Goal: Information Seeking & Learning: Learn about a topic

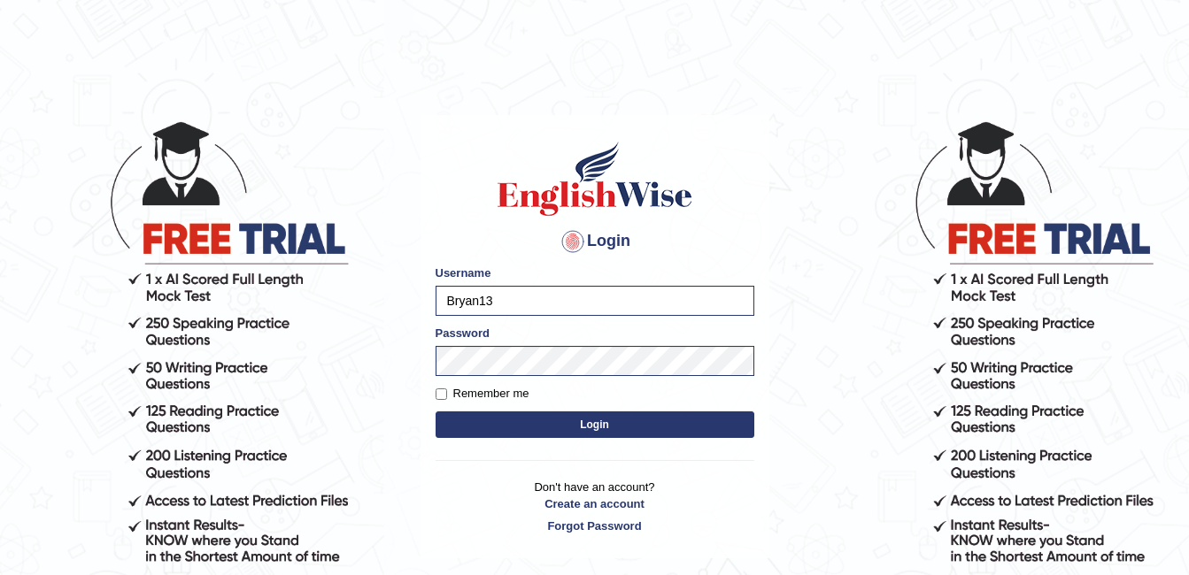
click at [644, 421] on button "Login" at bounding box center [595, 425] width 319 height 27
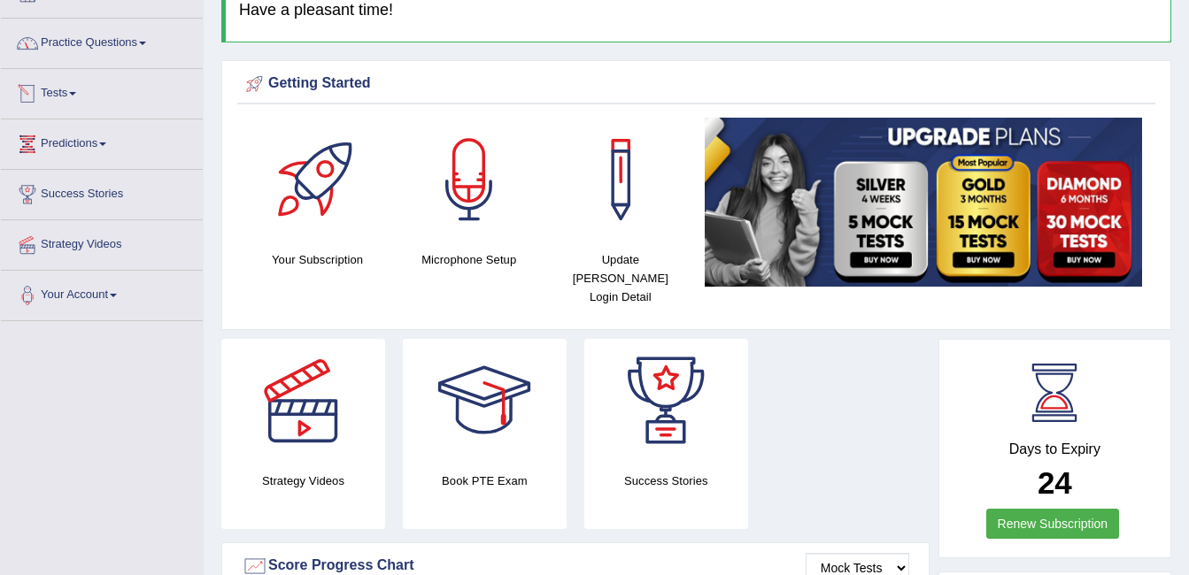
scroll to position [89, 0]
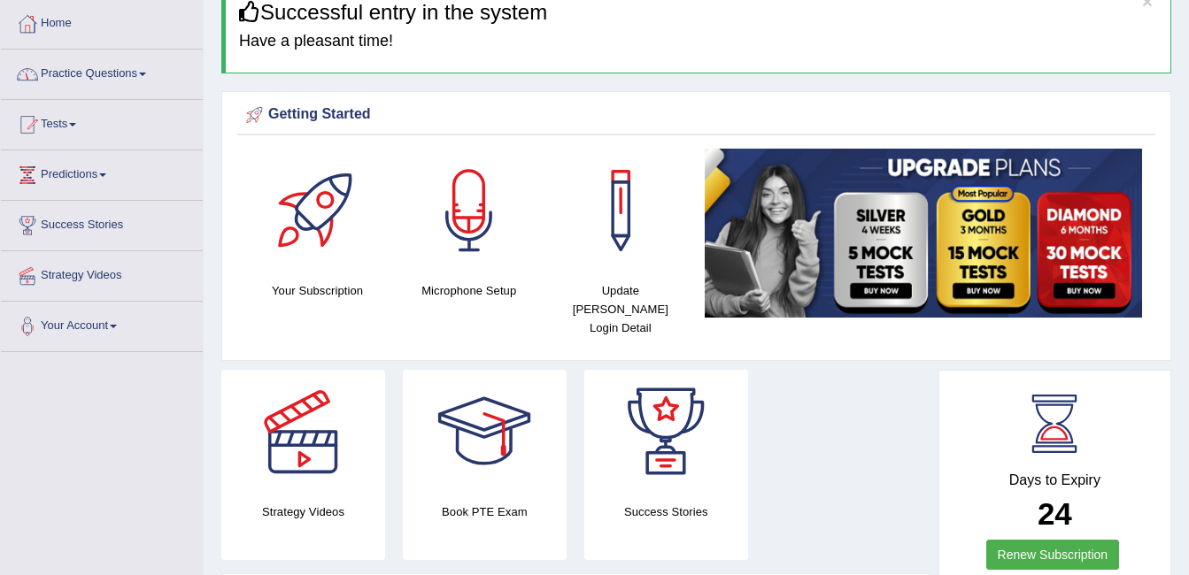
click at [145, 82] on link "Practice Questions" at bounding box center [102, 72] width 202 height 44
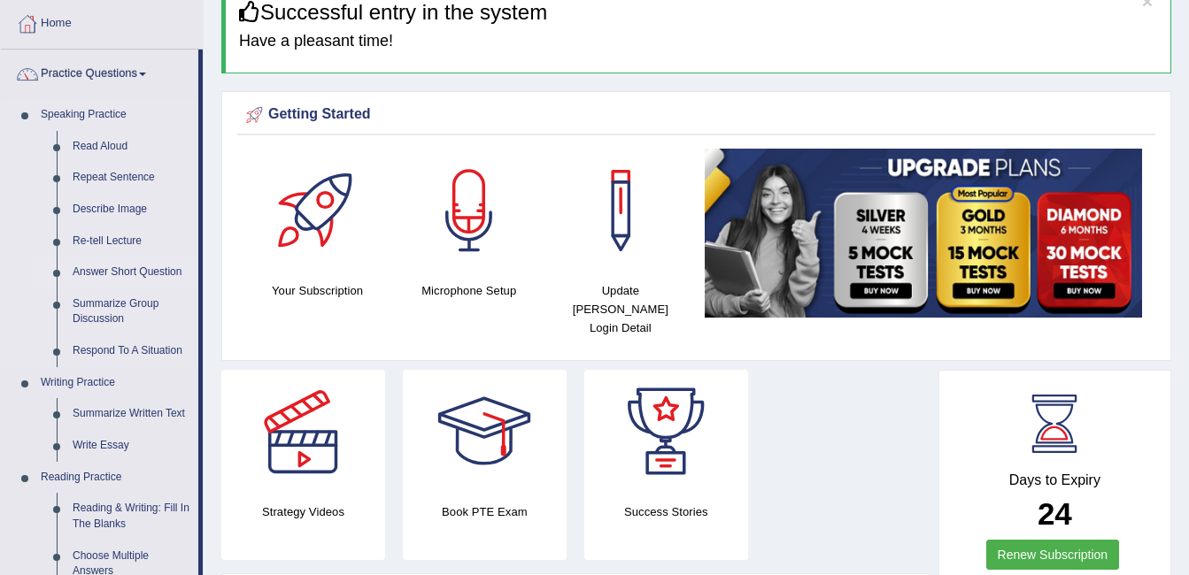
click at [135, 268] on link "Answer Short Question" at bounding box center [132, 273] width 134 height 32
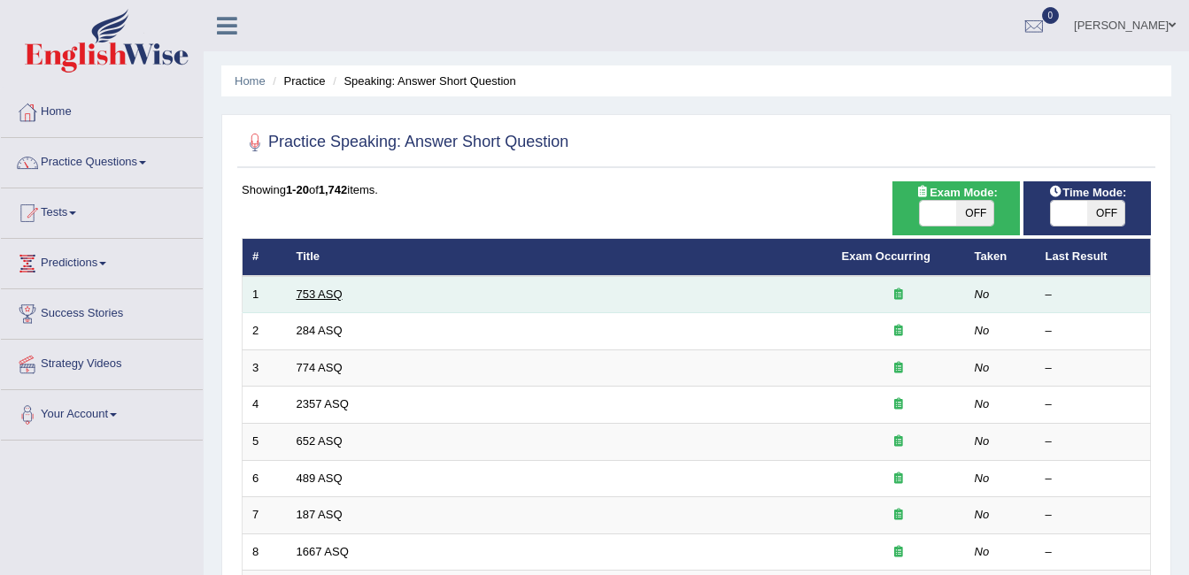
click at [322, 293] on link "753 ASQ" at bounding box center [320, 294] width 46 height 13
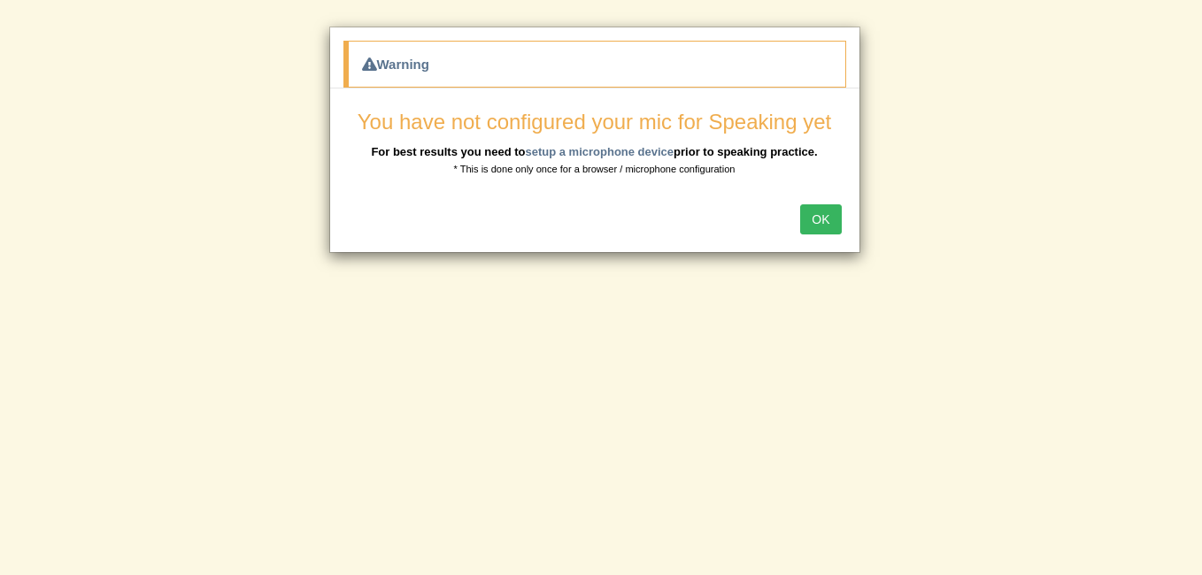
click at [834, 220] on button "OK" at bounding box center [820, 219] width 41 height 30
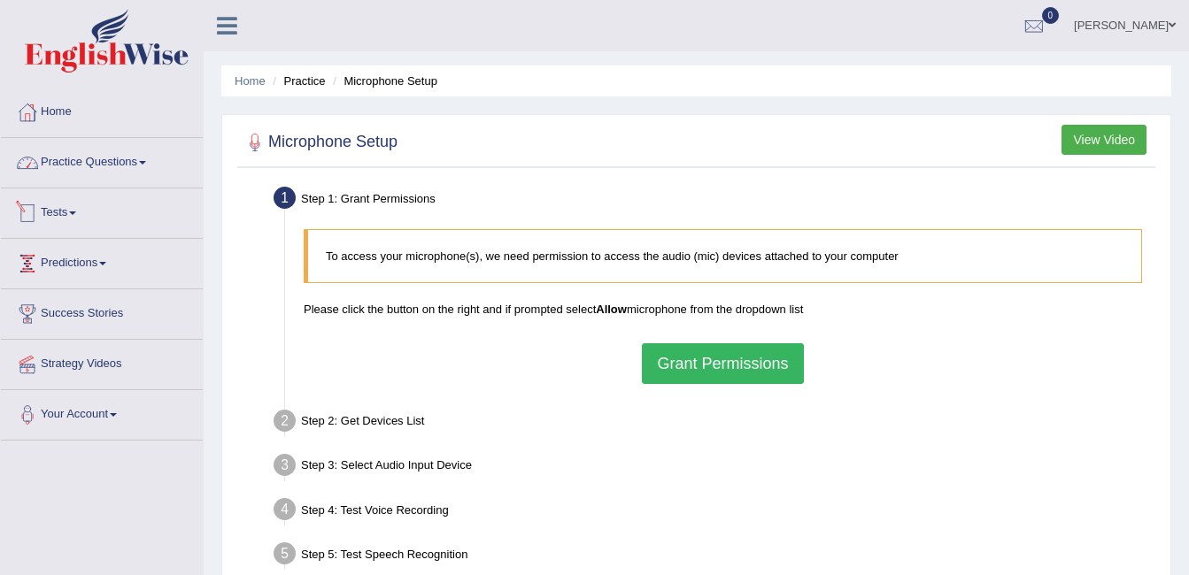
click at [143, 166] on link "Practice Questions" at bounding box center [102, 160] width 202 height 44
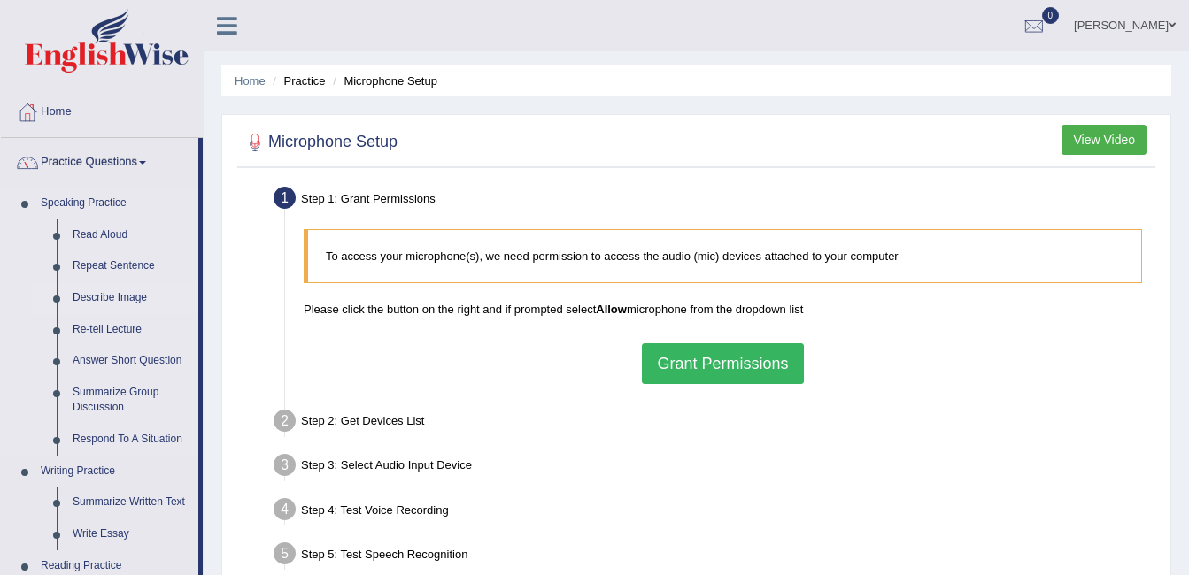
scroll to position [89, 0]
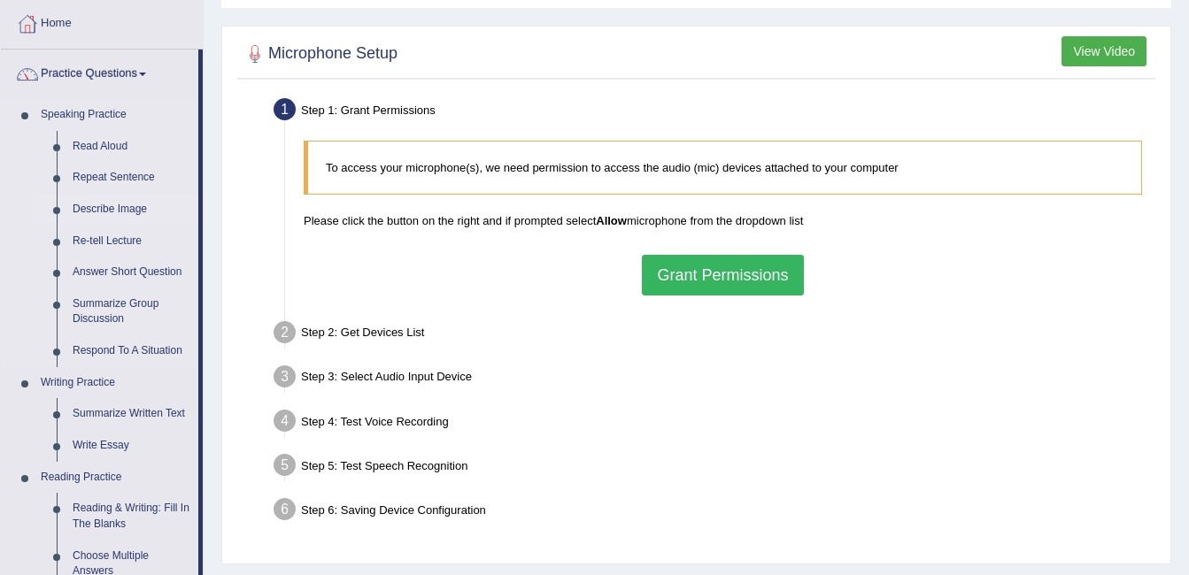
click at [132, 208] on link "Describe Image" at bounding box center [132, 210] width 134 height 32
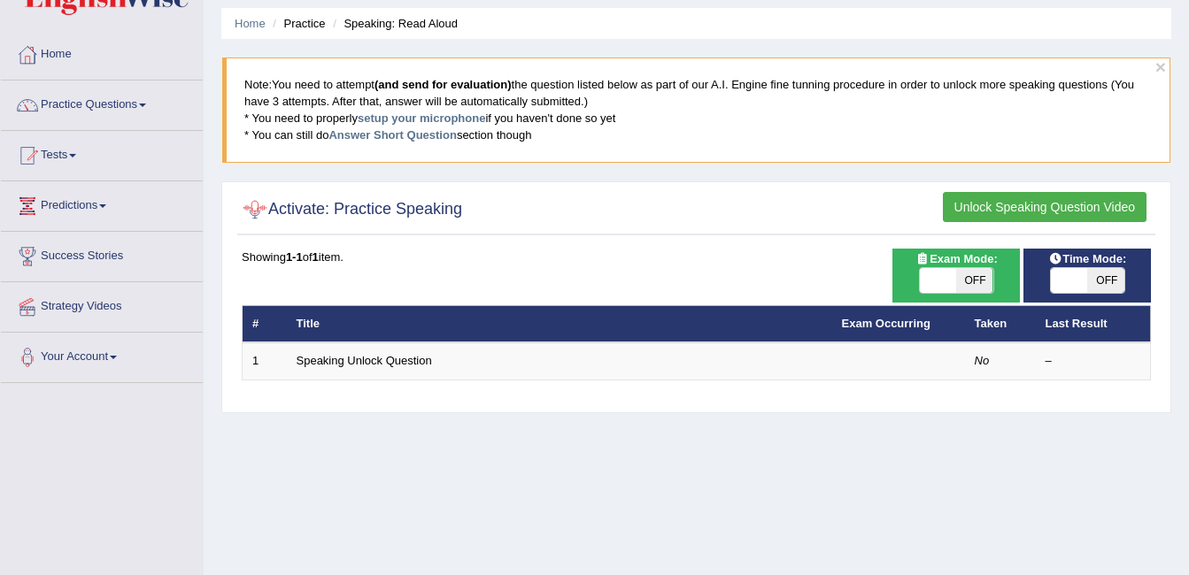
scroll to position [89, 0]
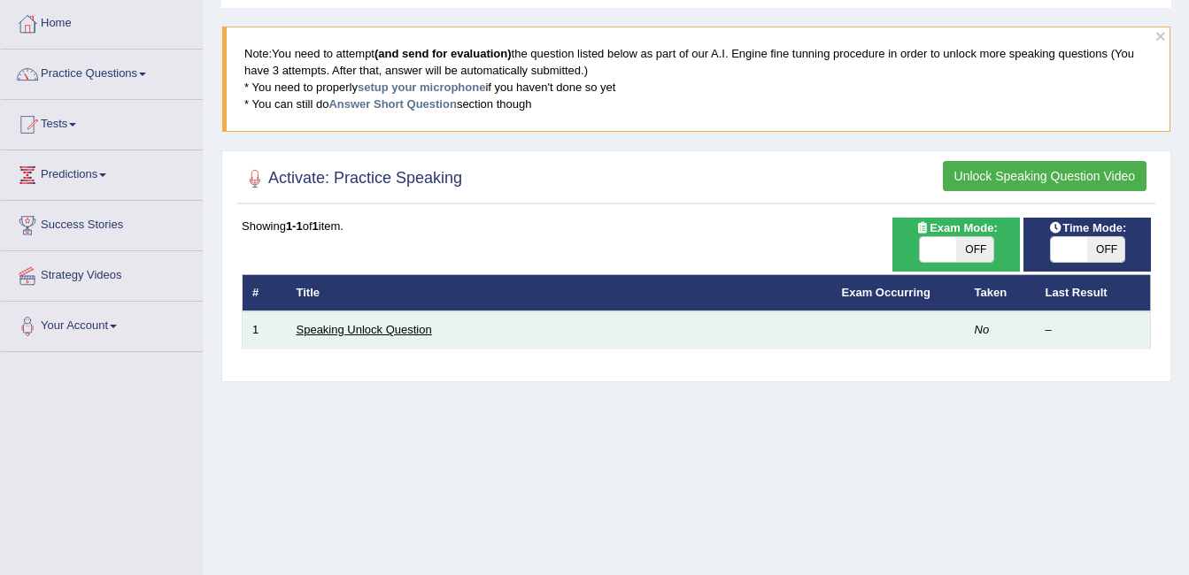
click at [363, 333] on link "Speaking Unlock Question" at bounding box center [364, 329] width 135 height 13
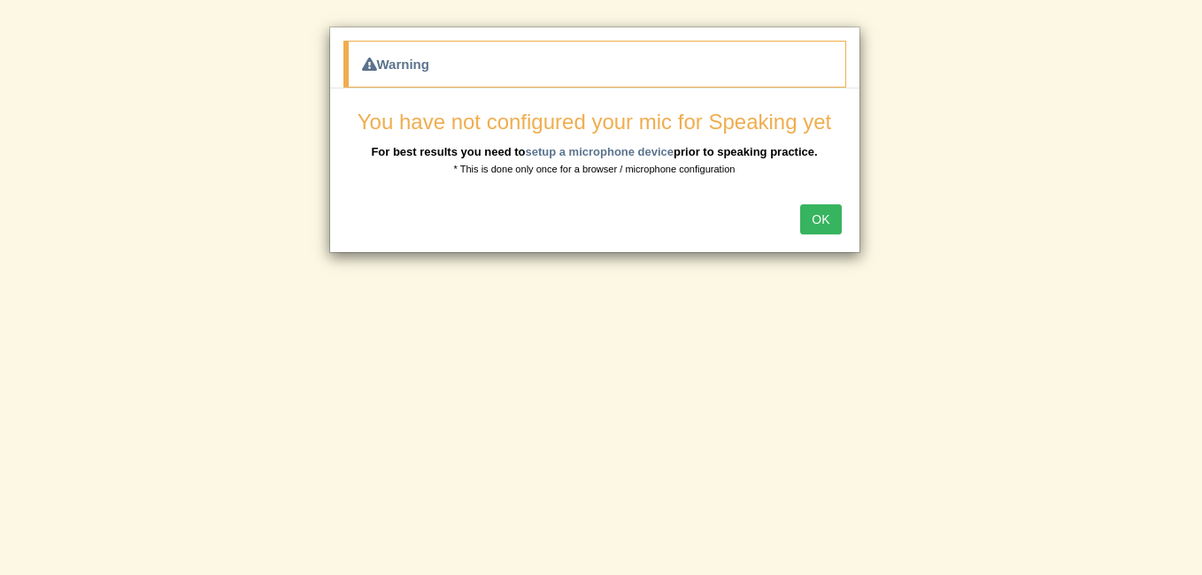
click at [833, 228] on button "OK" at bounding box center [820, 219] width 41 height 30
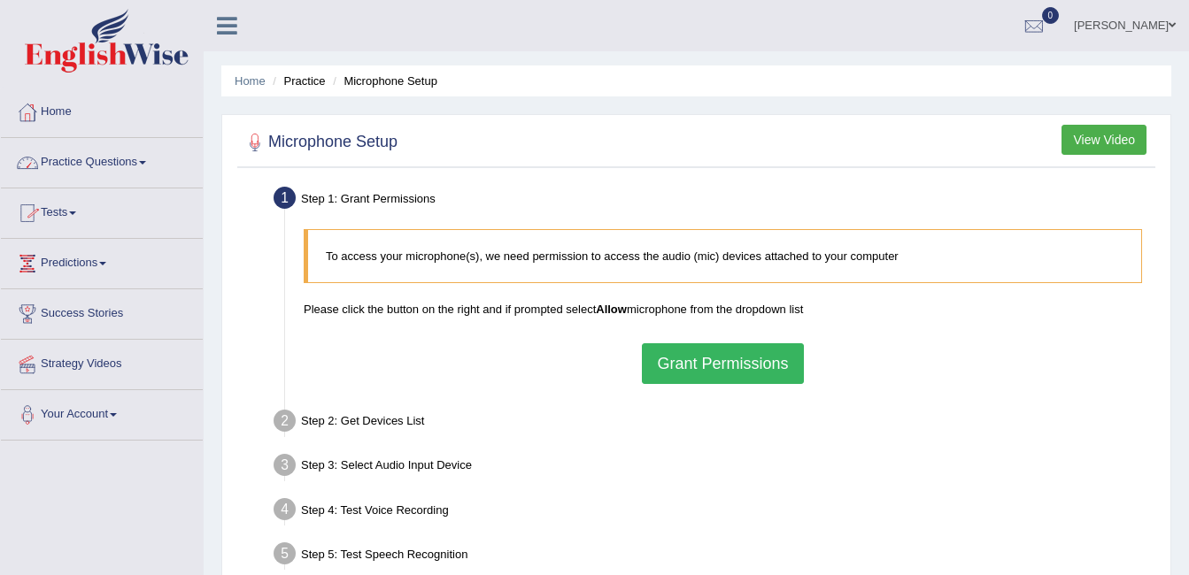
click at [147, 167] on link "Practice Questions" at bounding box center [102, 160] width 202 height 44
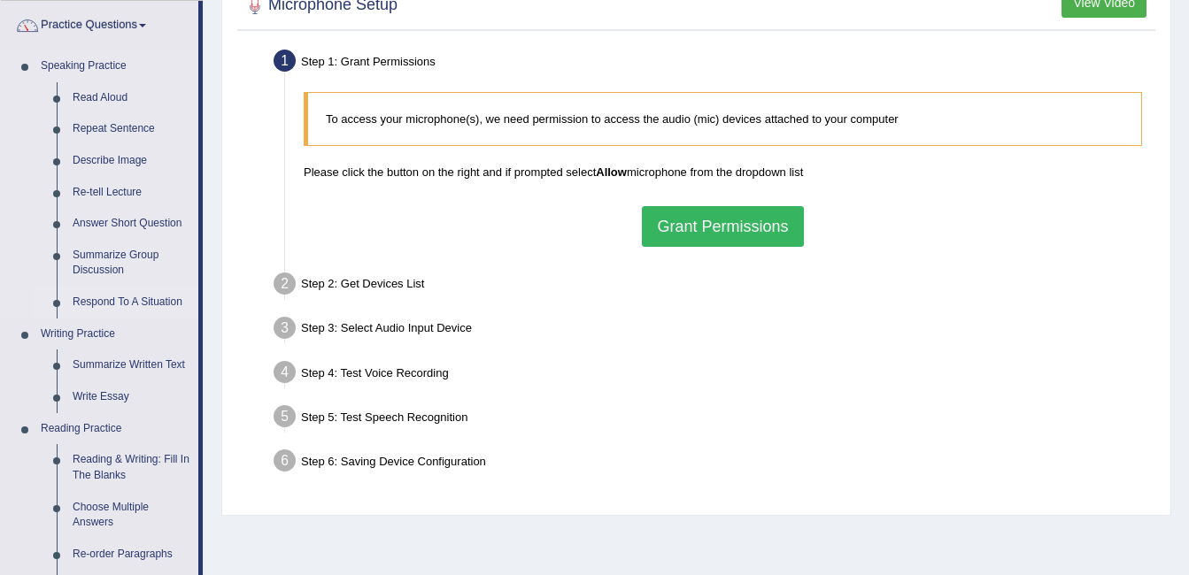
scroll to position [177, 0]
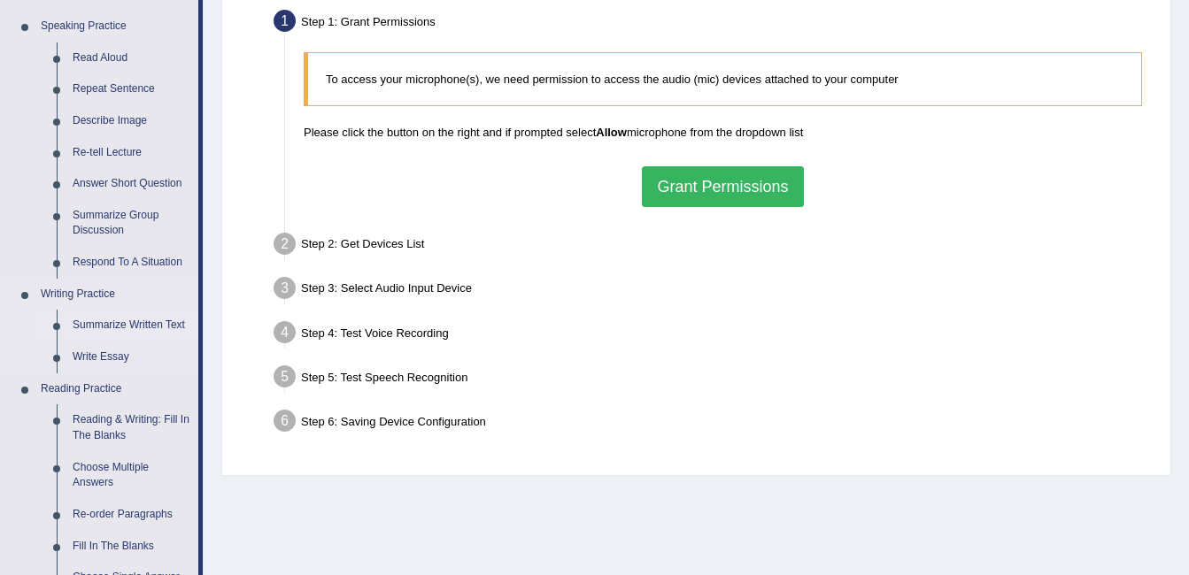
click at [130, 322] on link "Summarize Written Text" at bounding box center [132, 326] width 134 height 32
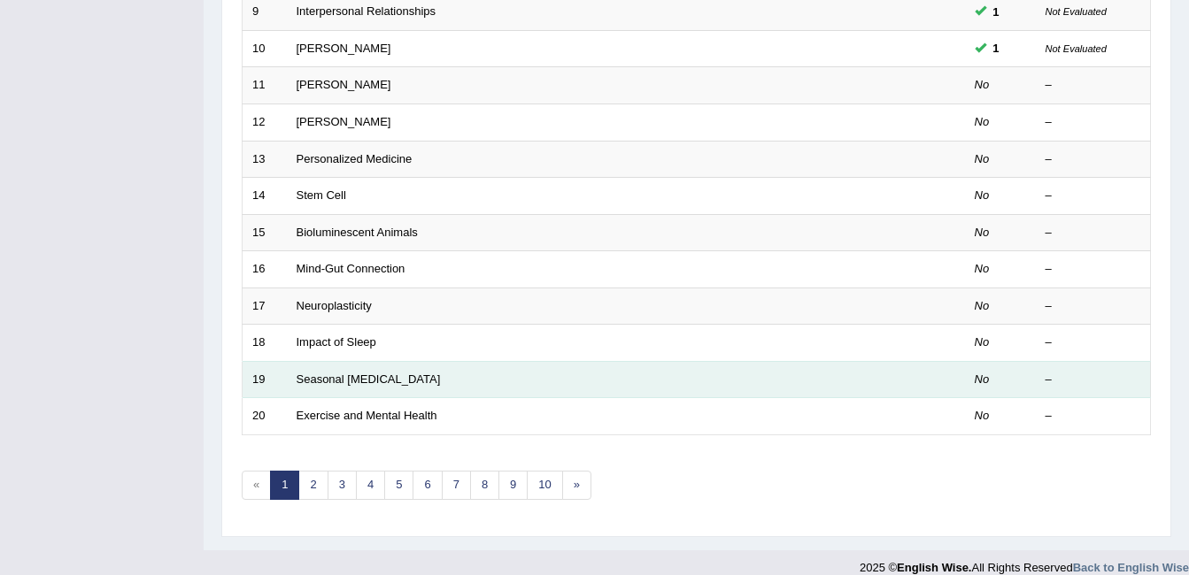
scroll to position [597, 0]
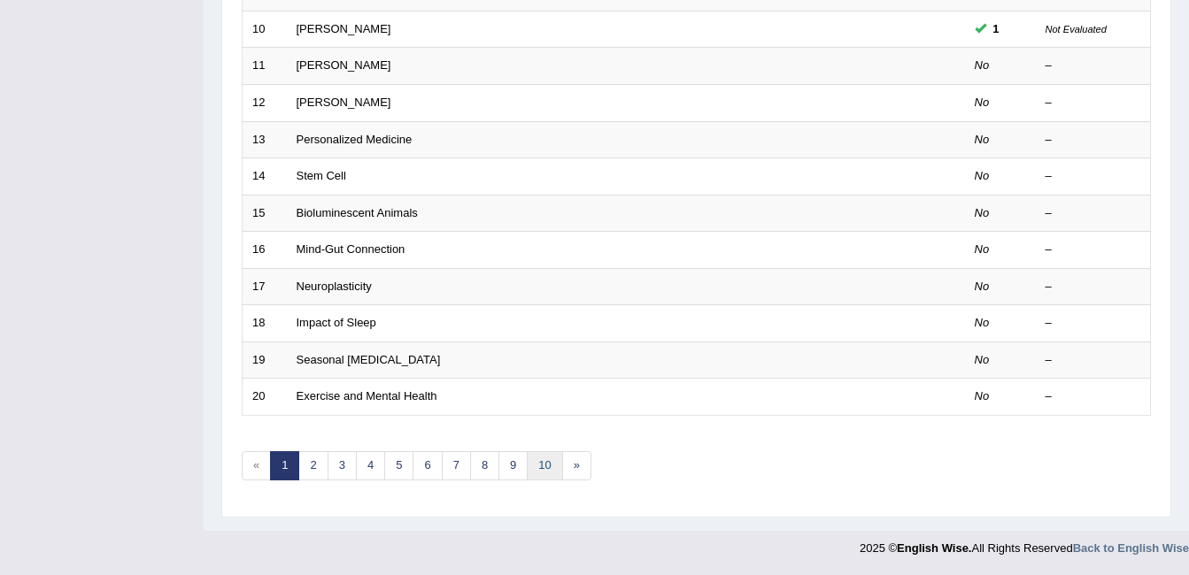
click at [552, 467] on link "10" at bounding box center [544, 465] width 35 height 29
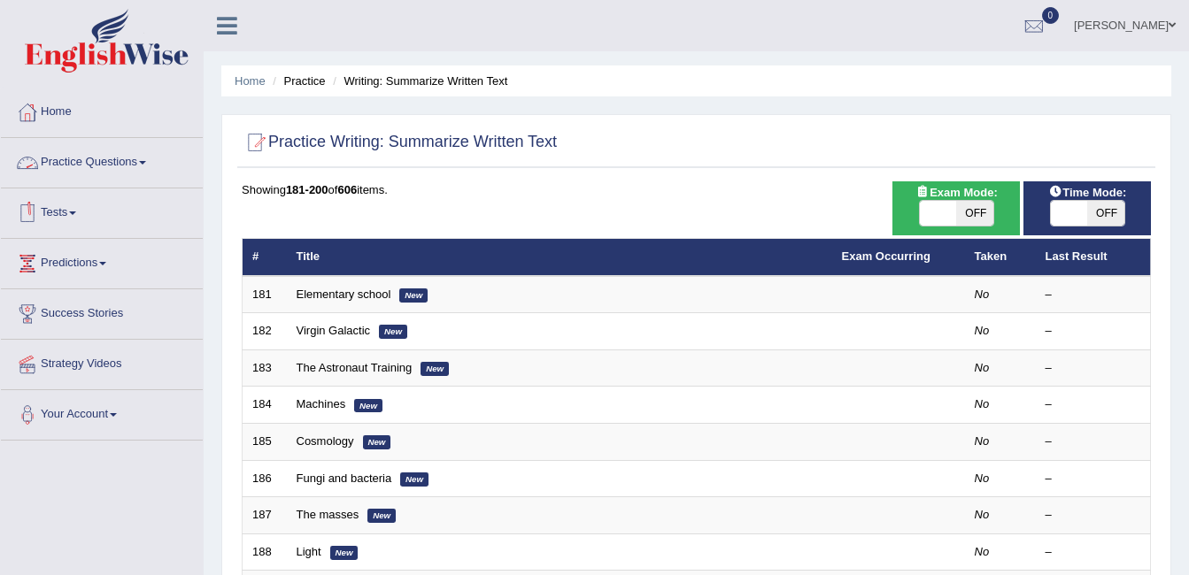
click at [144, 164] on span at bounding box center [142, 163] width 7 height 4
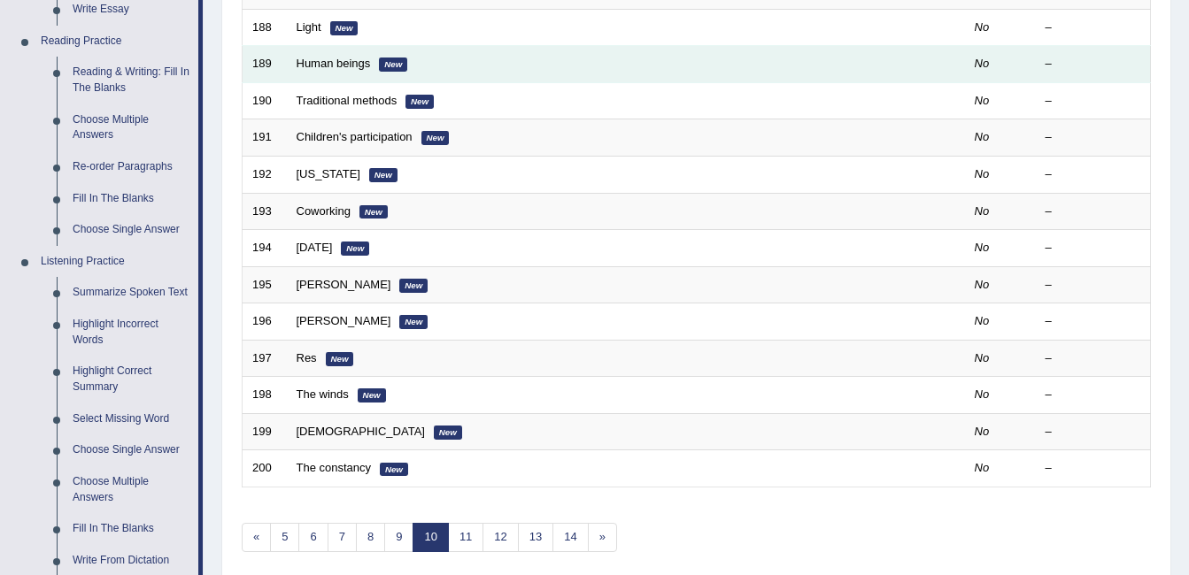
scroll to position [531, 0]
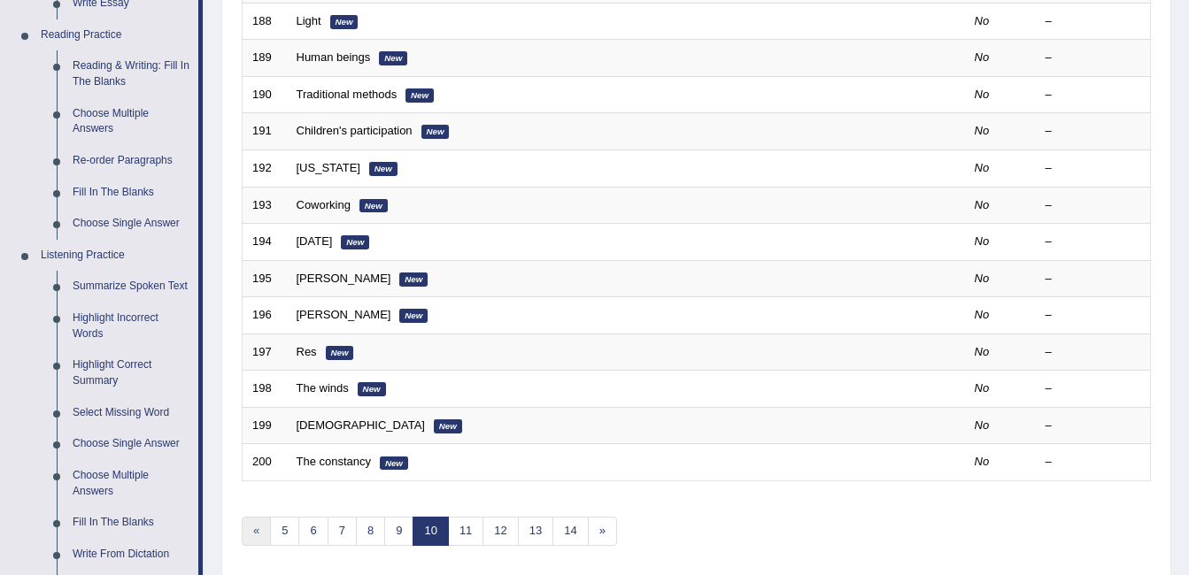
click at [258, 527] on link "«" at bounding box center [256, 531] width 29 height 29
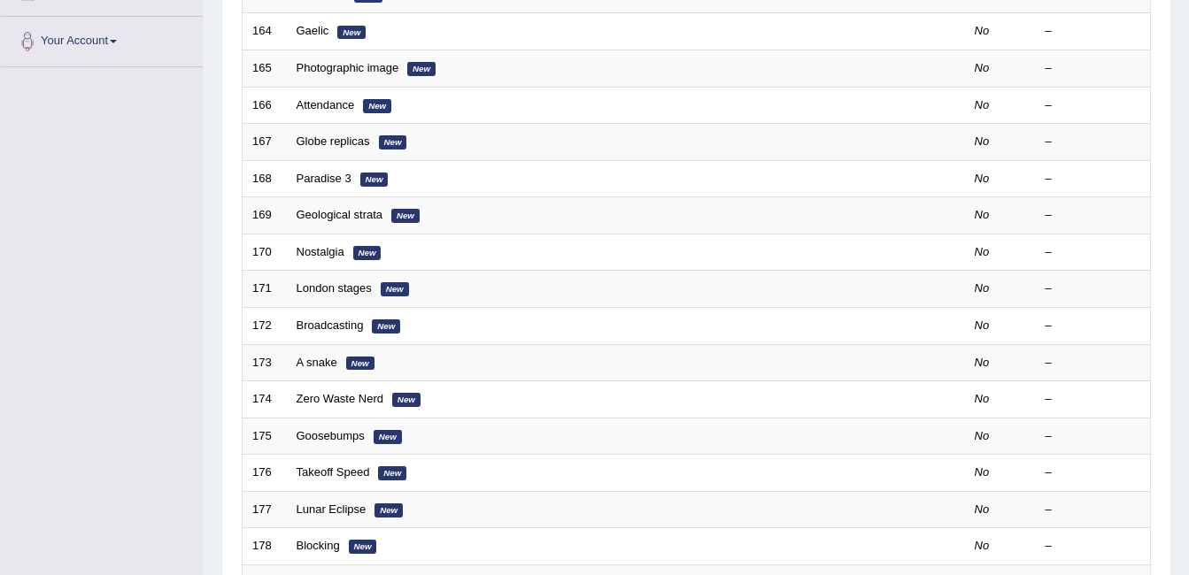
scroll to position [531, 0]
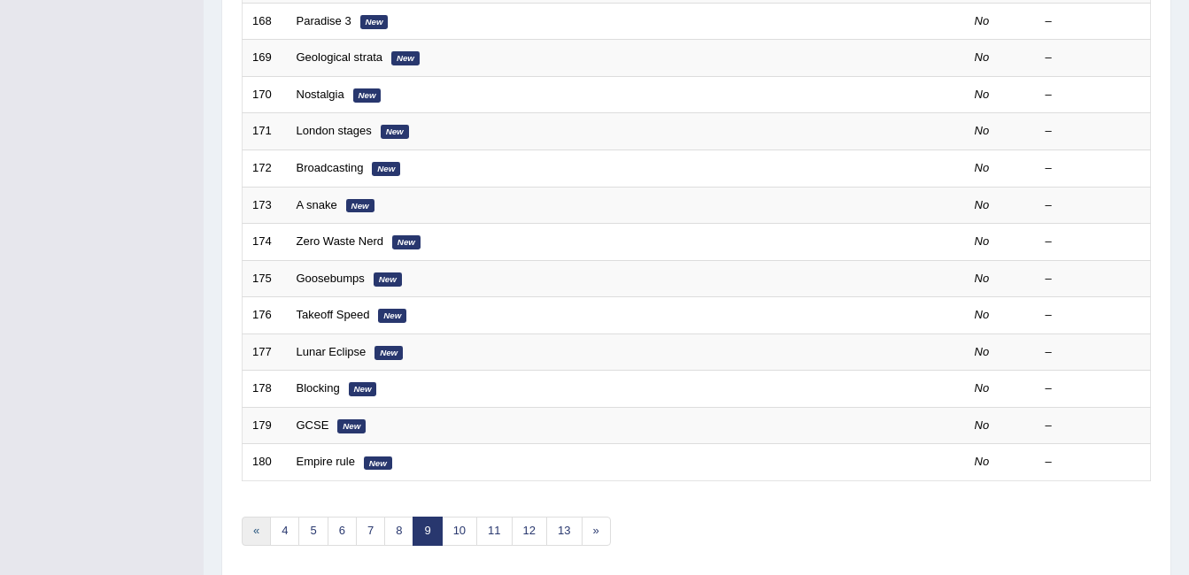
click at [252, 530] on link "«" at bounding box center [256, 531] width 29 height 29
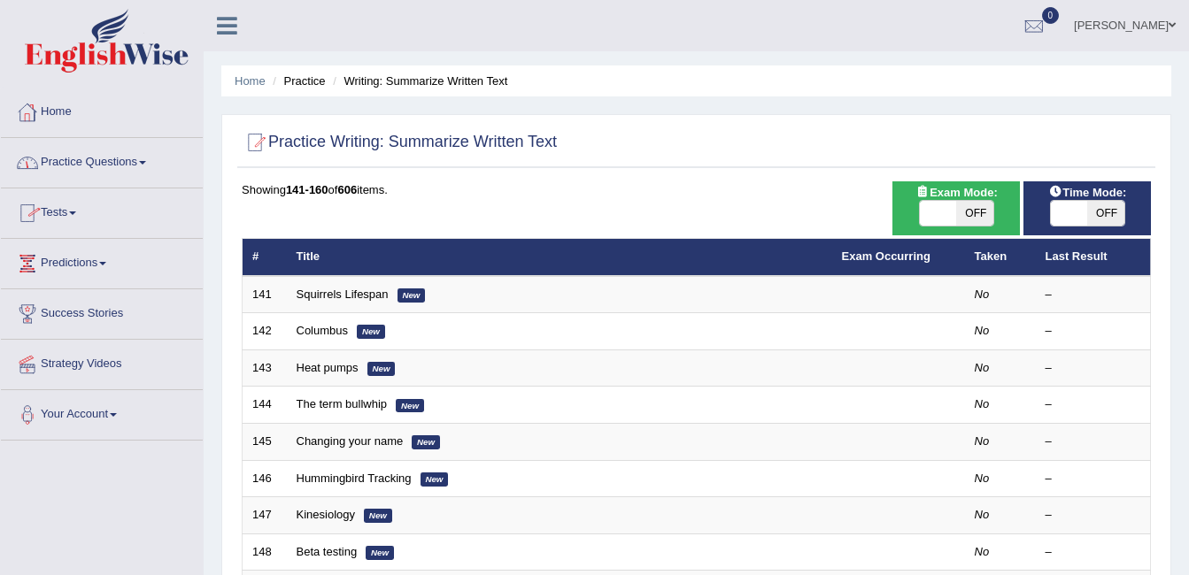
click at [142, 163] on link "Practice Questions" at bounding box center [102, 160] width 202 height 44
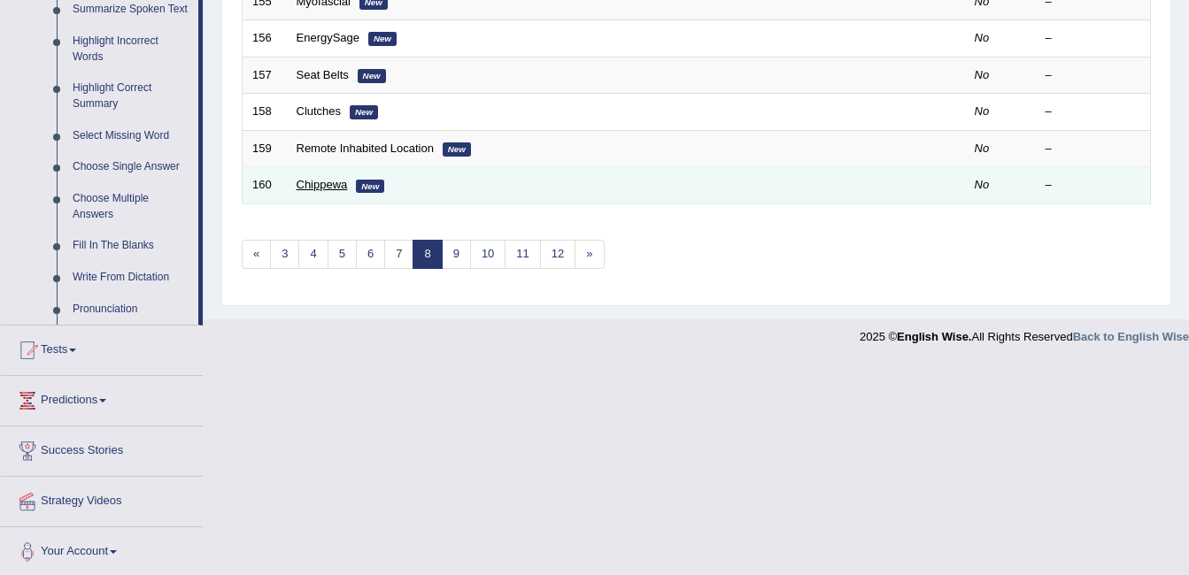
scroll to position [812, 0]
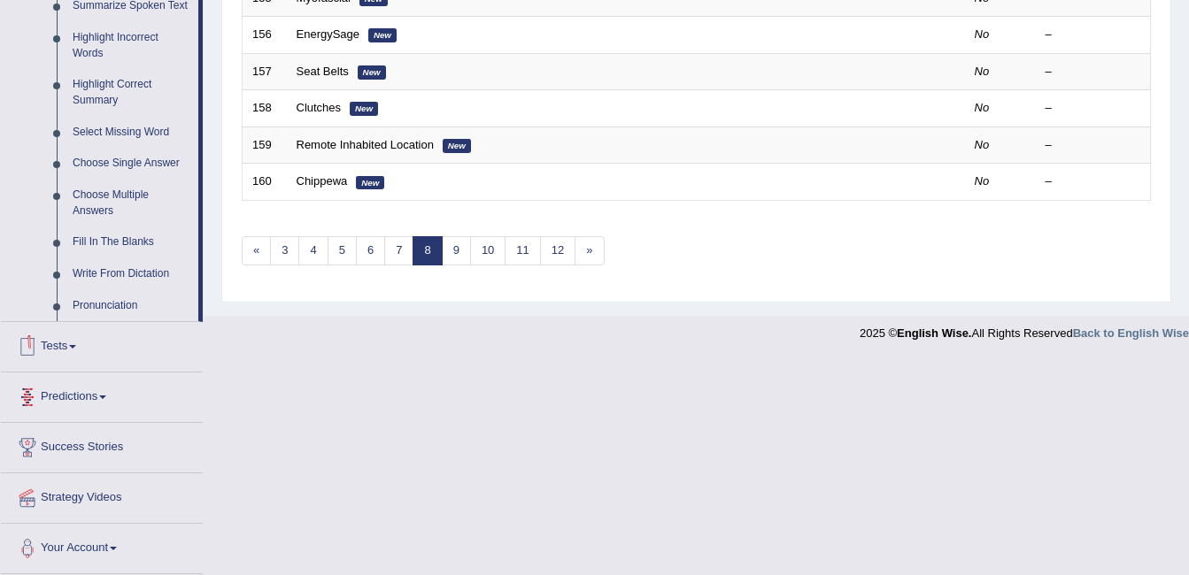
click at [85, 352] on link "Tests" at bounding box center [102, 344] width 202 height 44
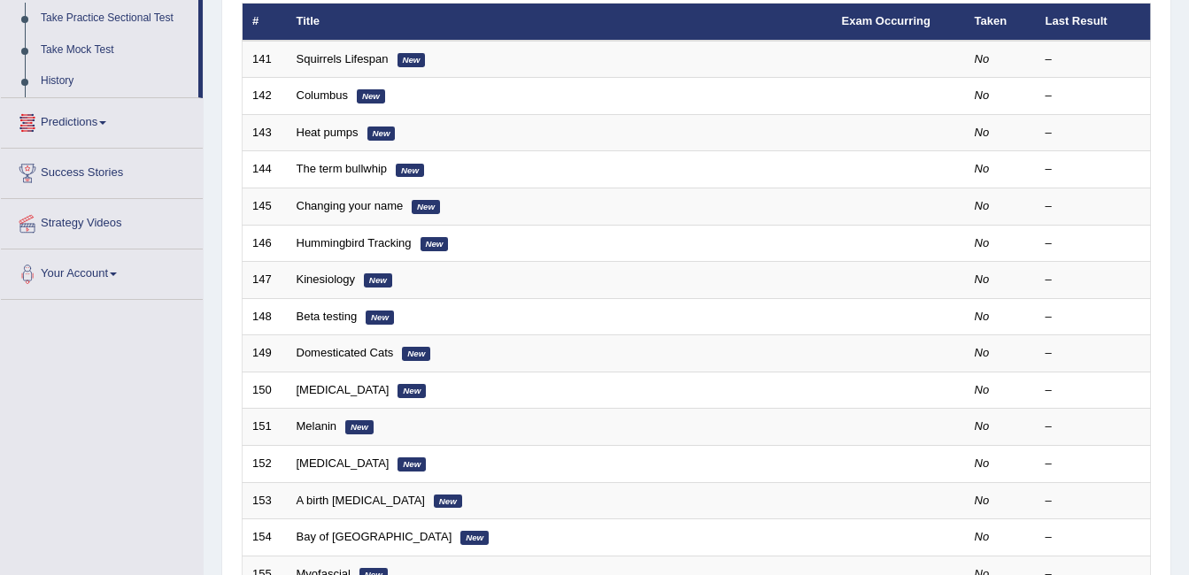
scroll to position [209, 0]
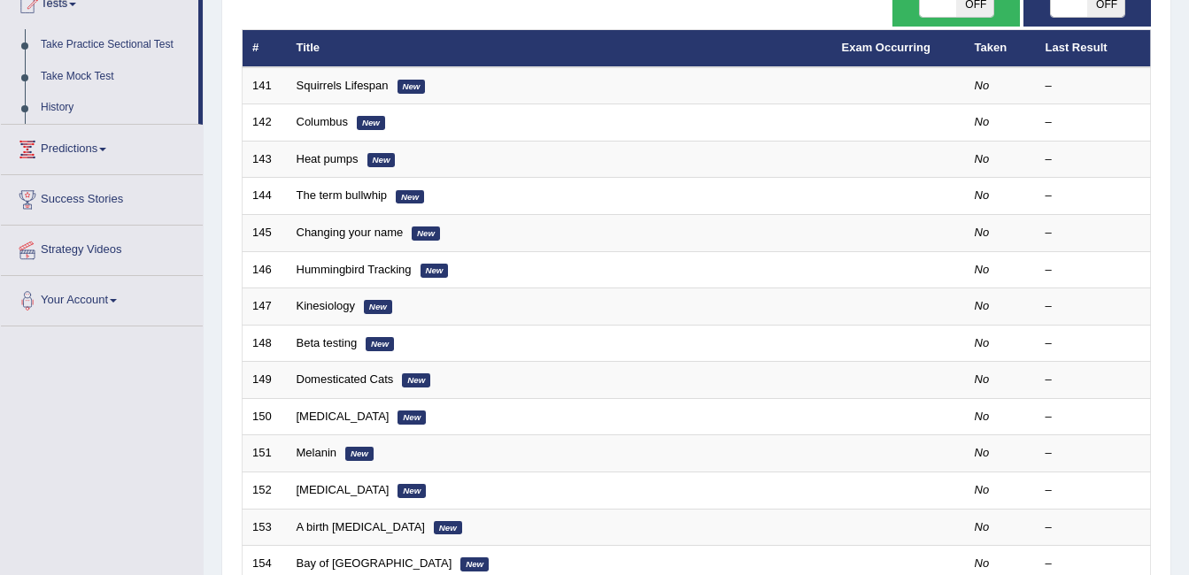
click at [117, 299] on span at bounding box center [113, 301] width 7 height 4
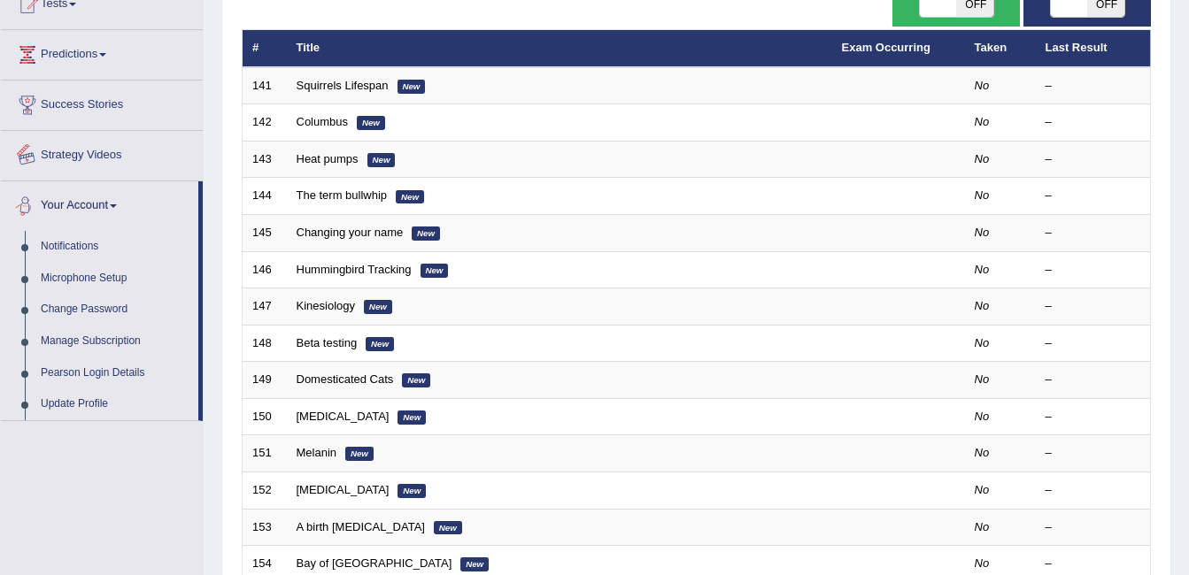
click at [136, 159] on link "Strategy Videos" at bounding box center [102, 153] width 202 height 44
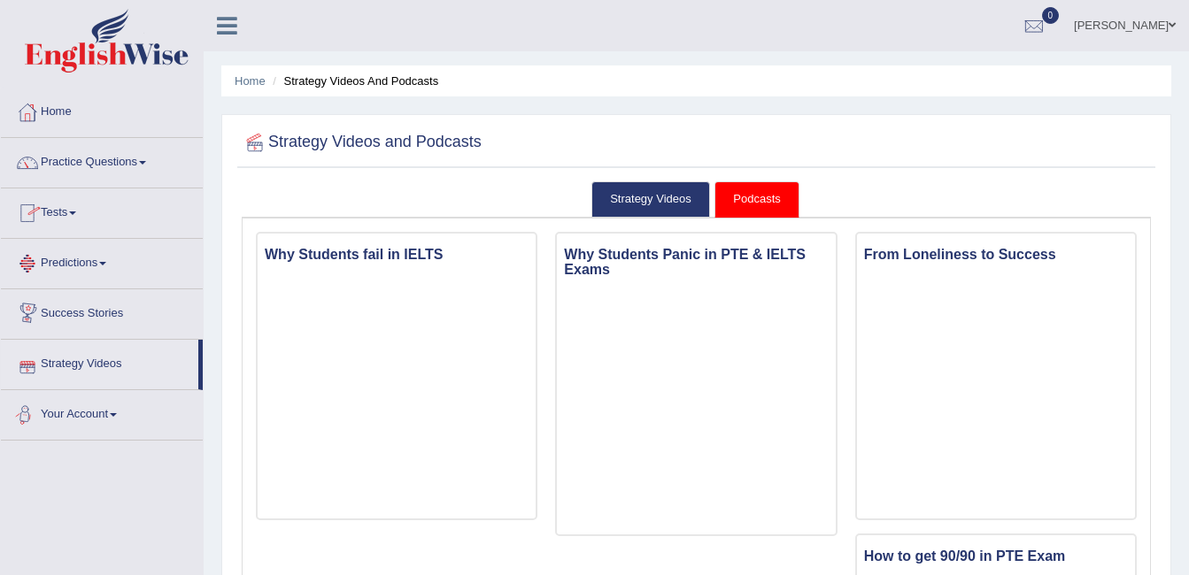
click at [119, 420] on link "Your Account" at bounding box center [102, 412] width 202 height 44
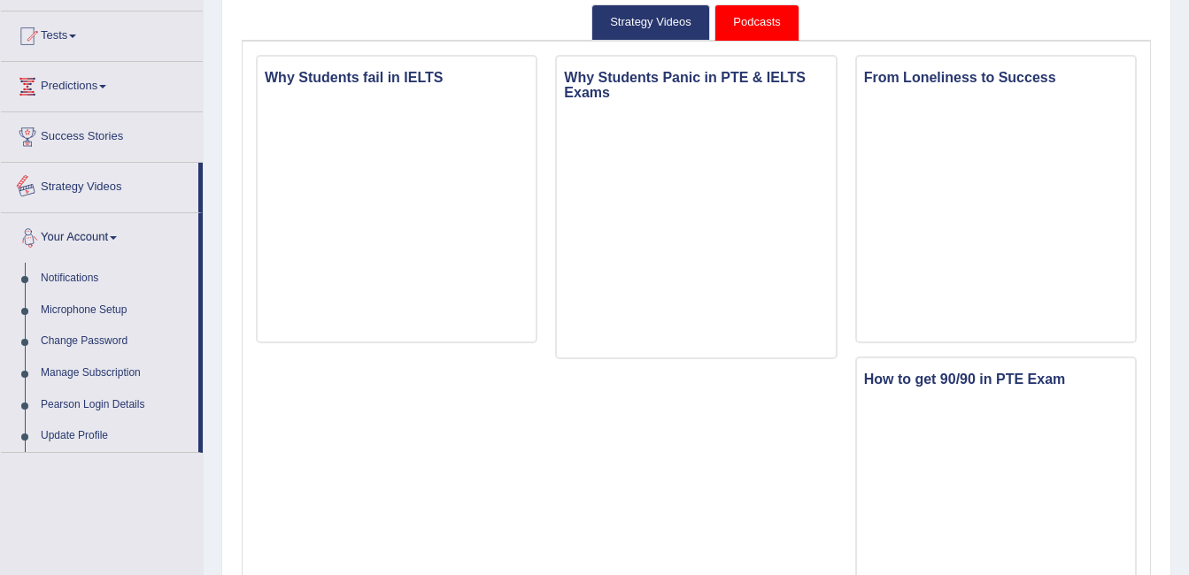
scroll to position [89, 0]
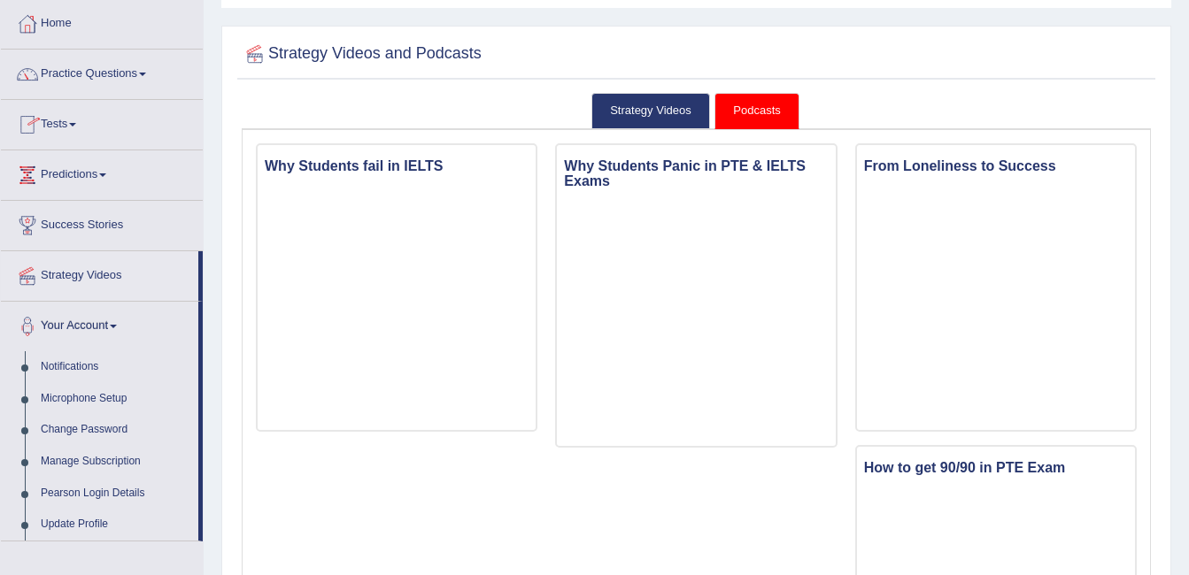
click at [81, 130] on link "Tests" at bounding box center [102, 122] width 202 height 44
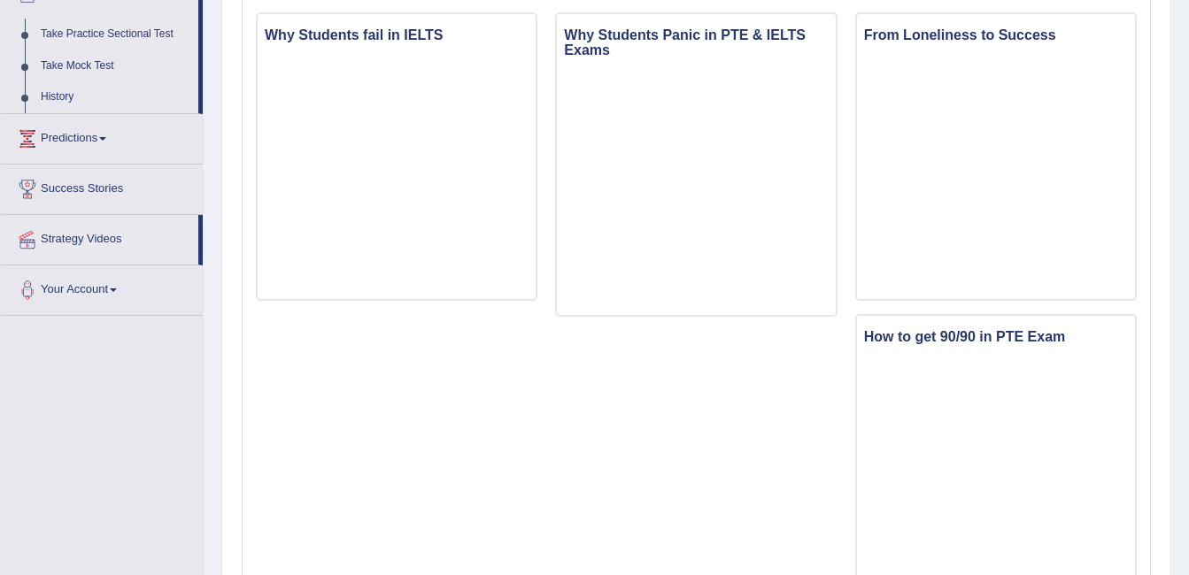
scroll to position [266, 0]
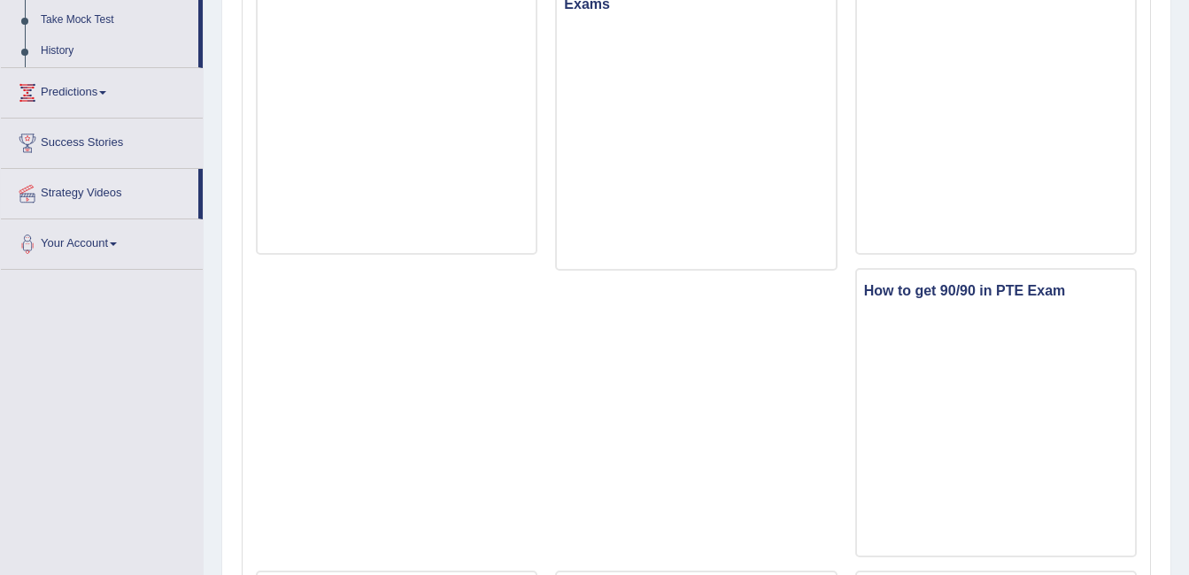
click at [115, 244] on link "Your Account" at bounding box center [102, 242] width 202 height 44
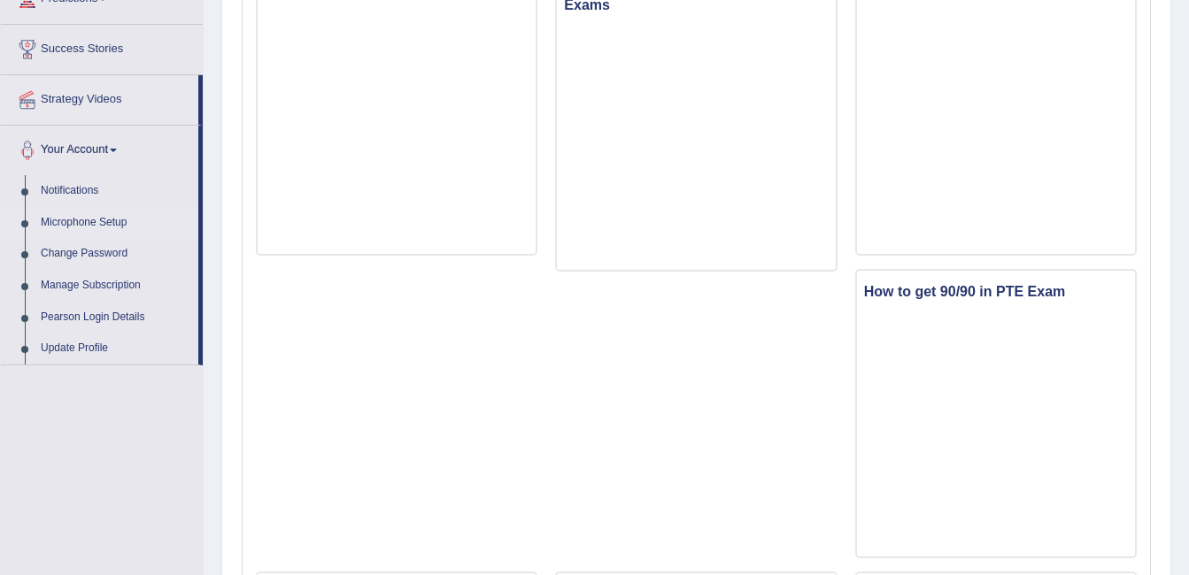
scroll to position [353, 0]
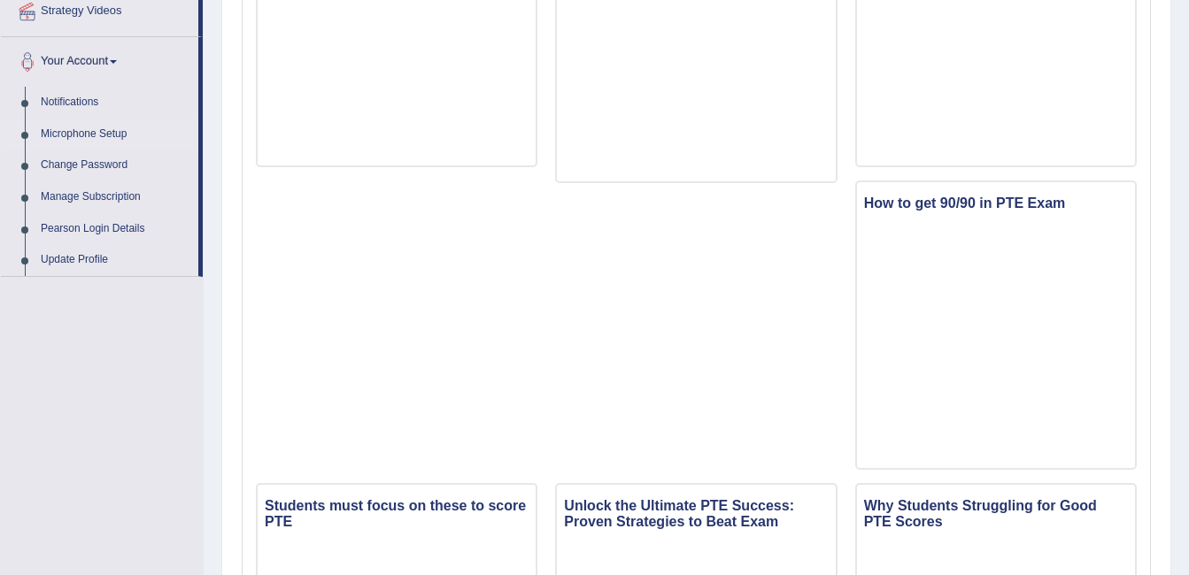
click at [115, 136] on link "Microphone Setup" at bounding box center [116, 135] width 166 height 32
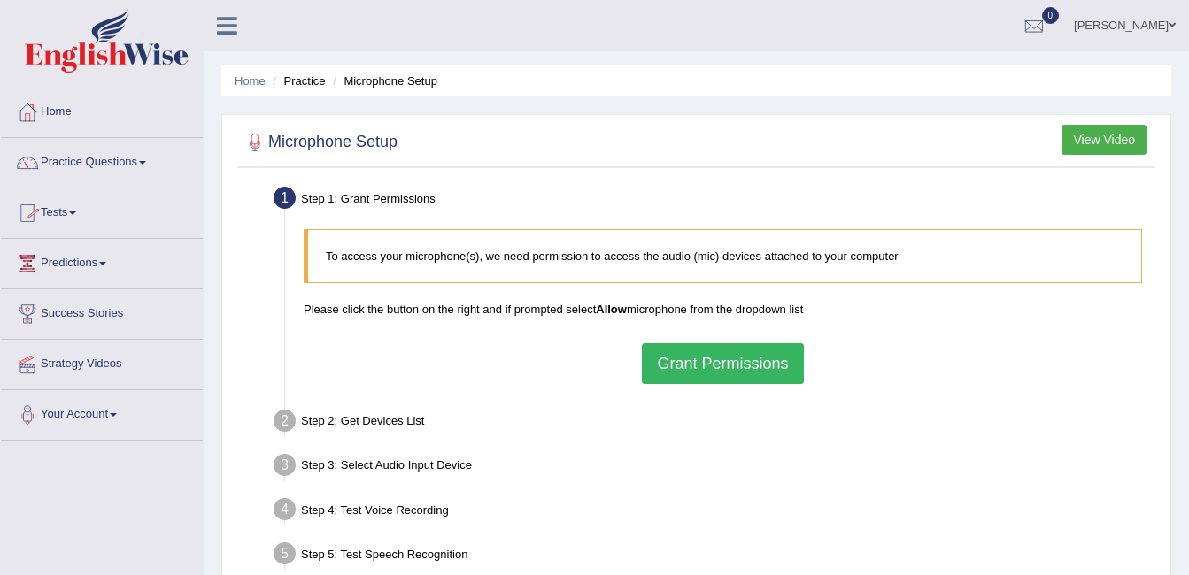
click at [112, 419] on link "Your Account" at bounding box center [102, 412] width 202 height 44
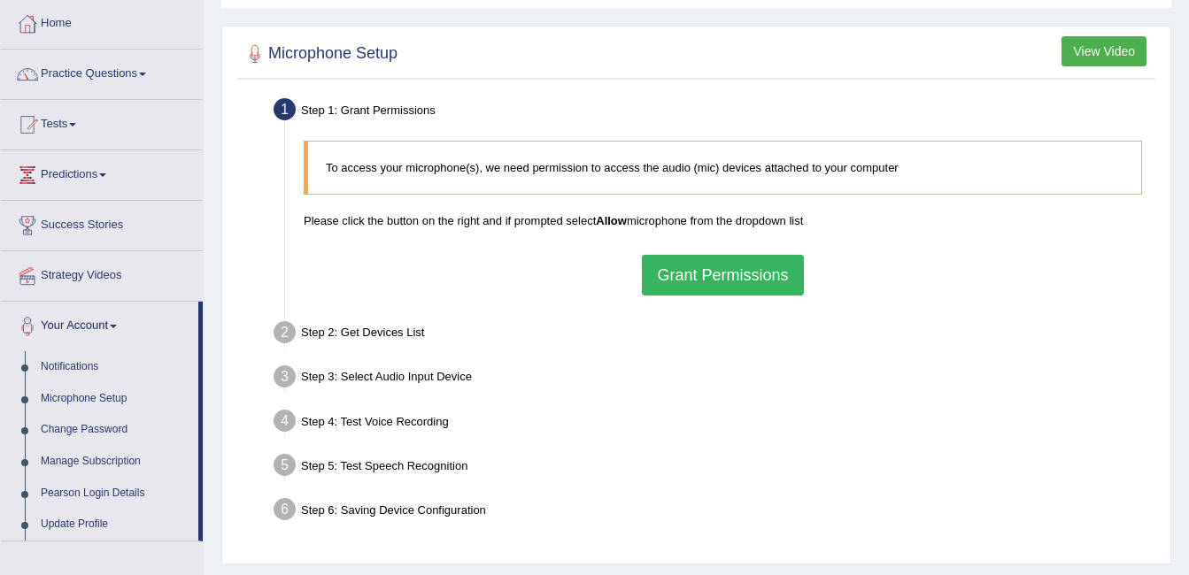
scroll to position [177, 0]
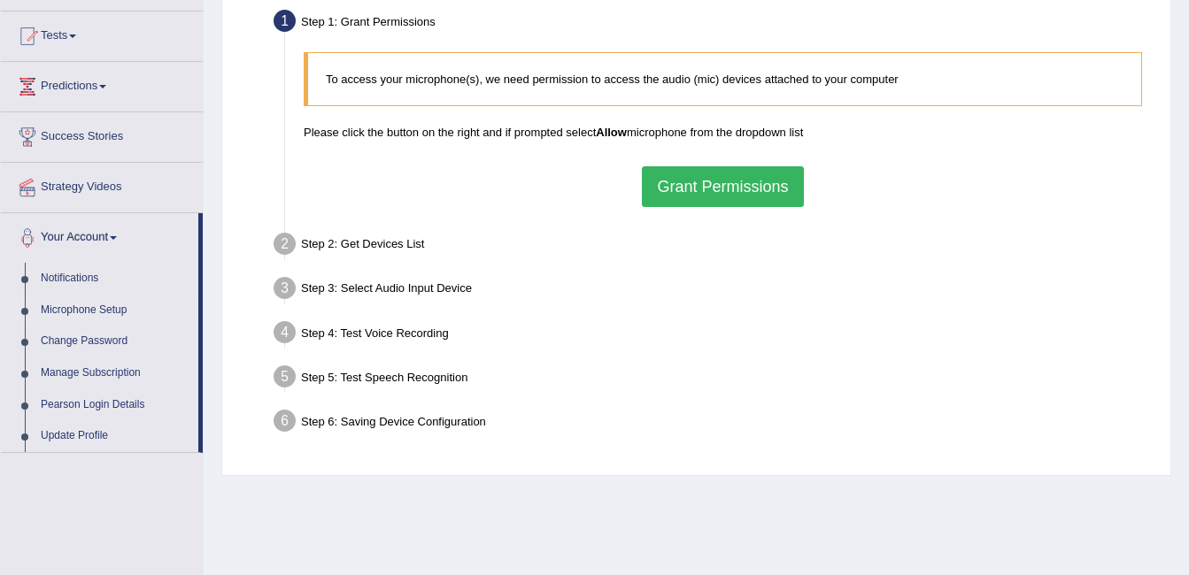
click at [110, 311] on link "Microphone Setup" at bounding box center [116, 311] width 166 height 32
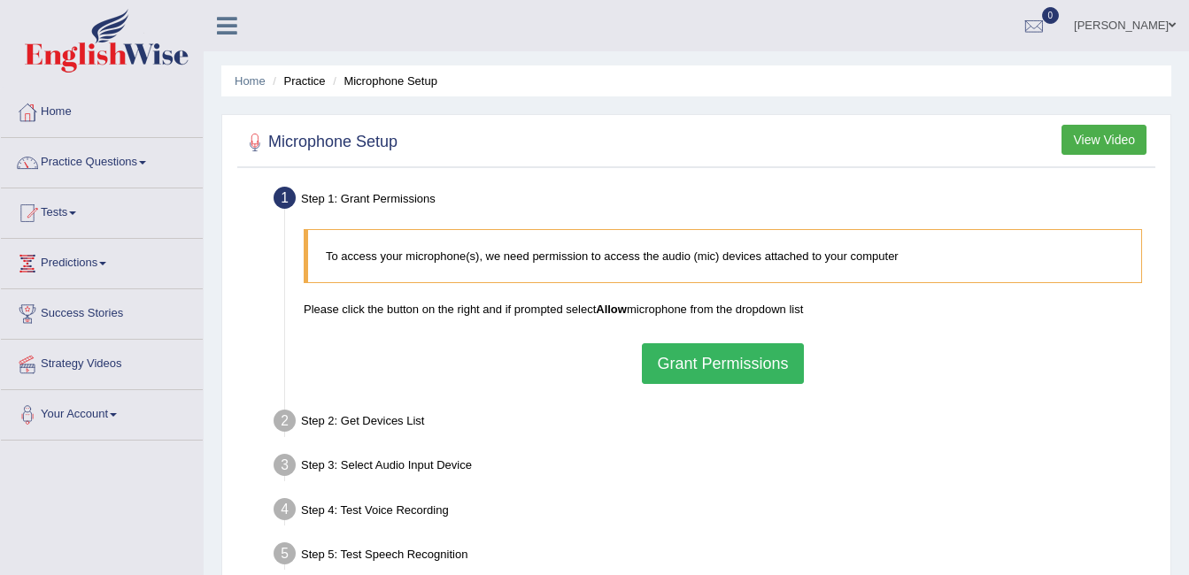
click at [706, 366] on button "Grant Permissions" at bounding box center [722, 363] width 161 height 41
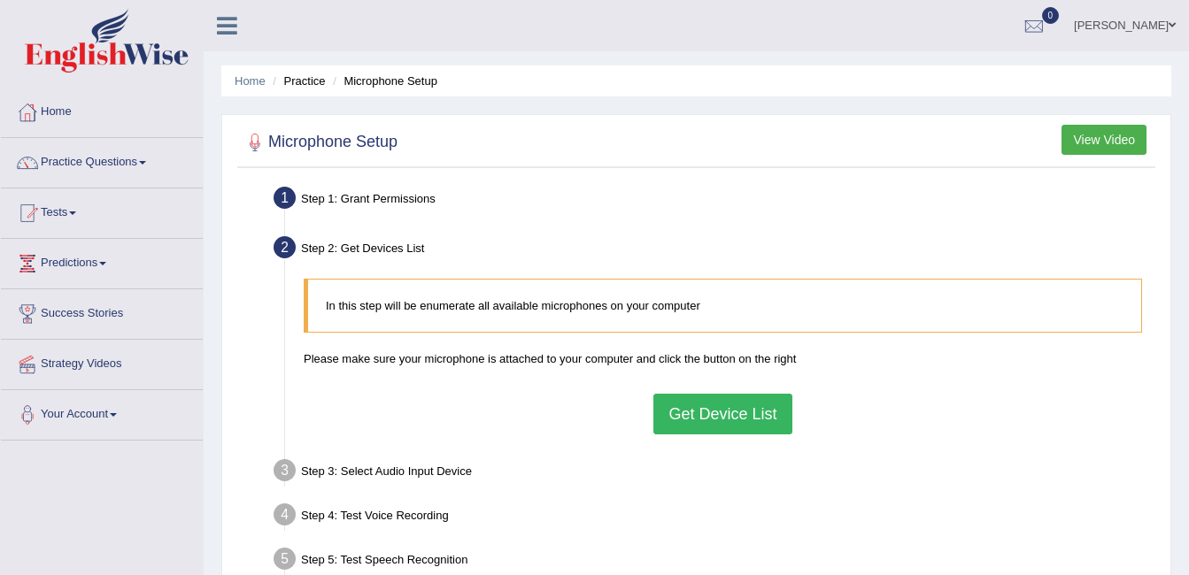
click at [715, 409] on button "Get Device List" at bounding box center [722, 414] width 138 height 41
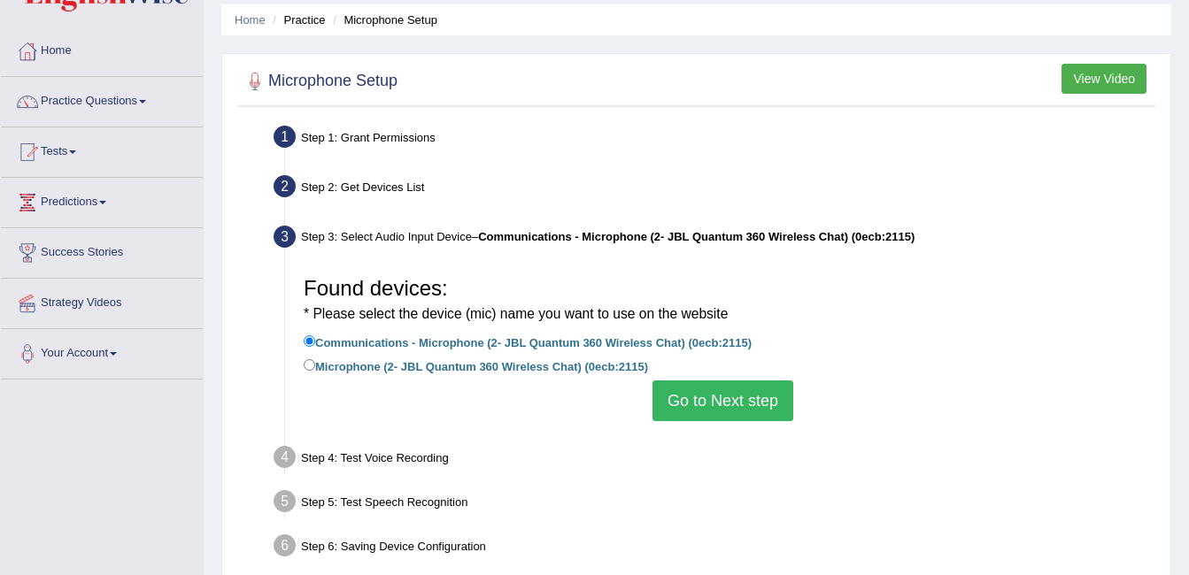
scroll to position [89, 0]
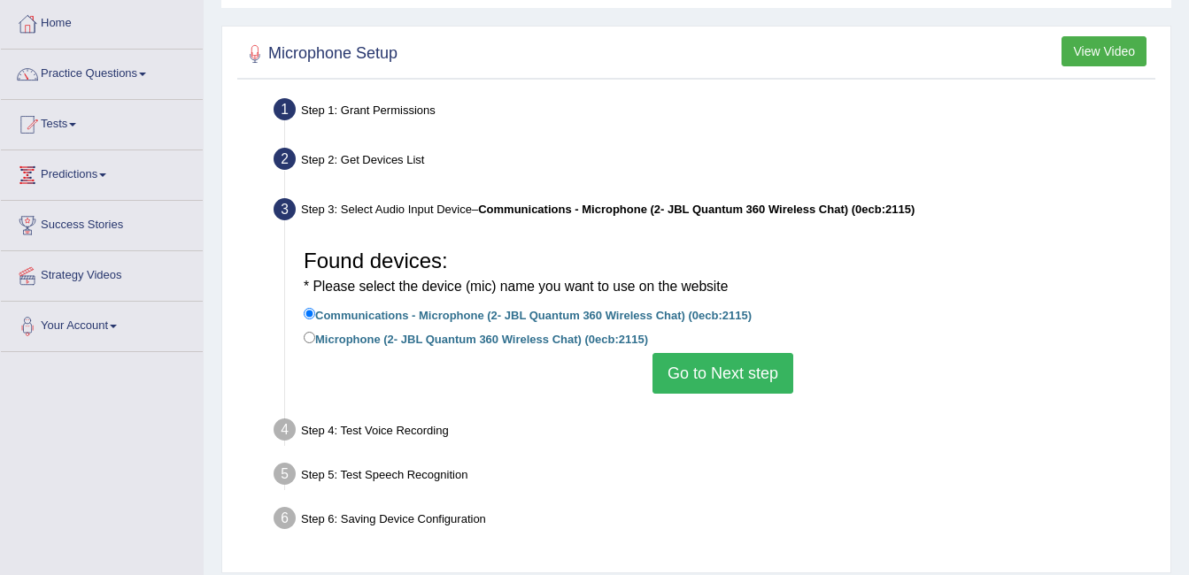
click at [737, 379] on button "Go to Next step" at bounding box center [722, 373] width 141 height 41
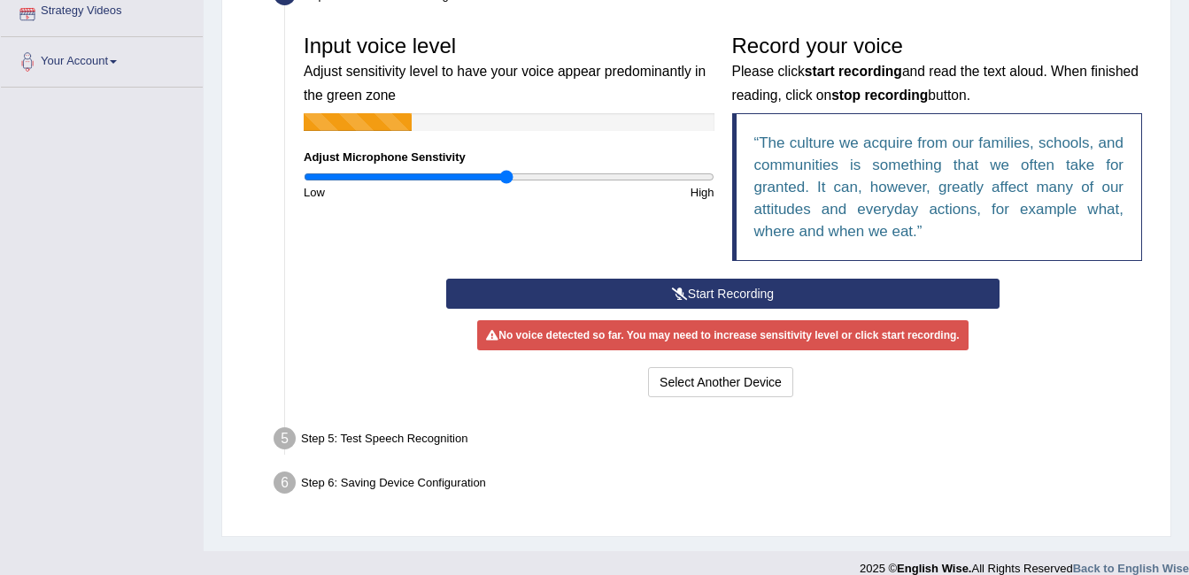
scroll to position [354, 0]
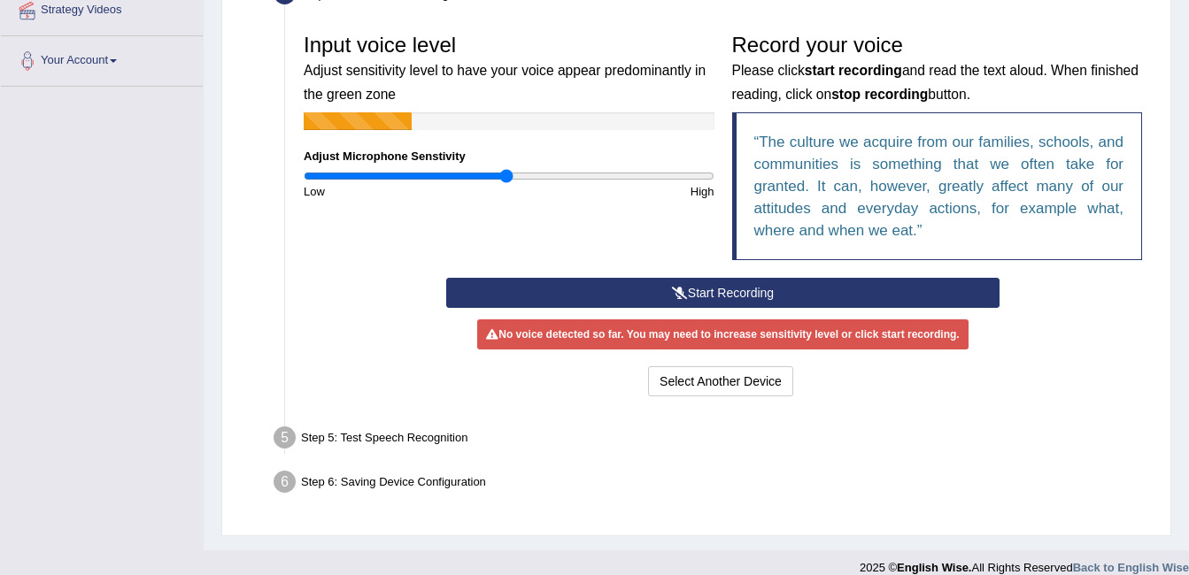
click at [719, 287] on button "Start Recording" at bounding box center [722, 293] width 553 height 30
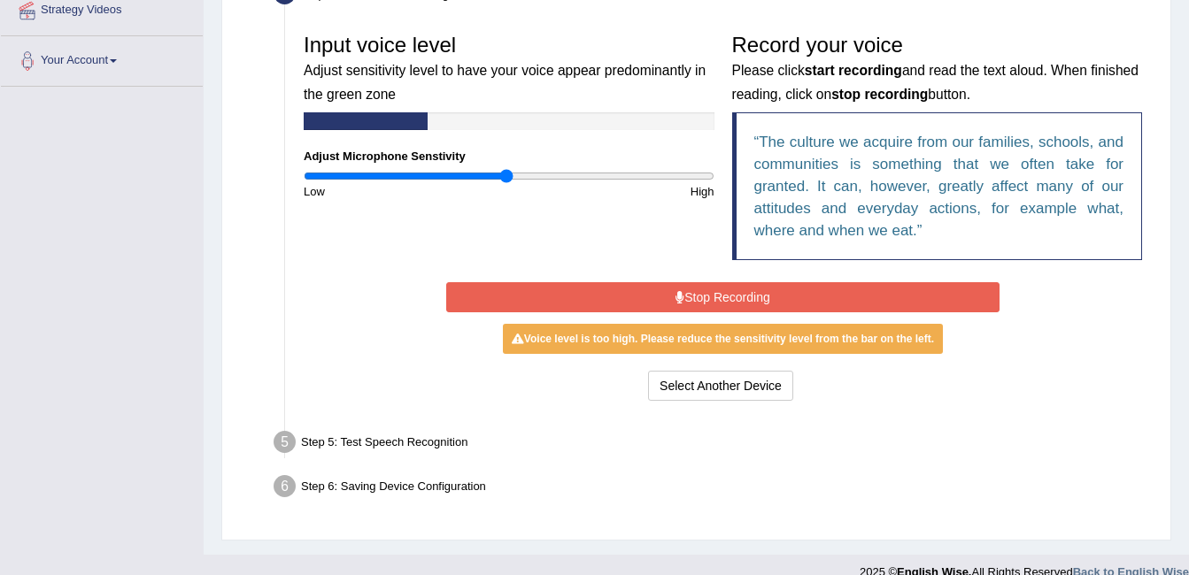
click at [416, 442] on div "Step 5: Test Speech Recognition" at bounding box center [714, 445] width 897 height 39
click at [728, 298] on button "Stop Recording" at bounding box center [722, 297] width 553 height 30
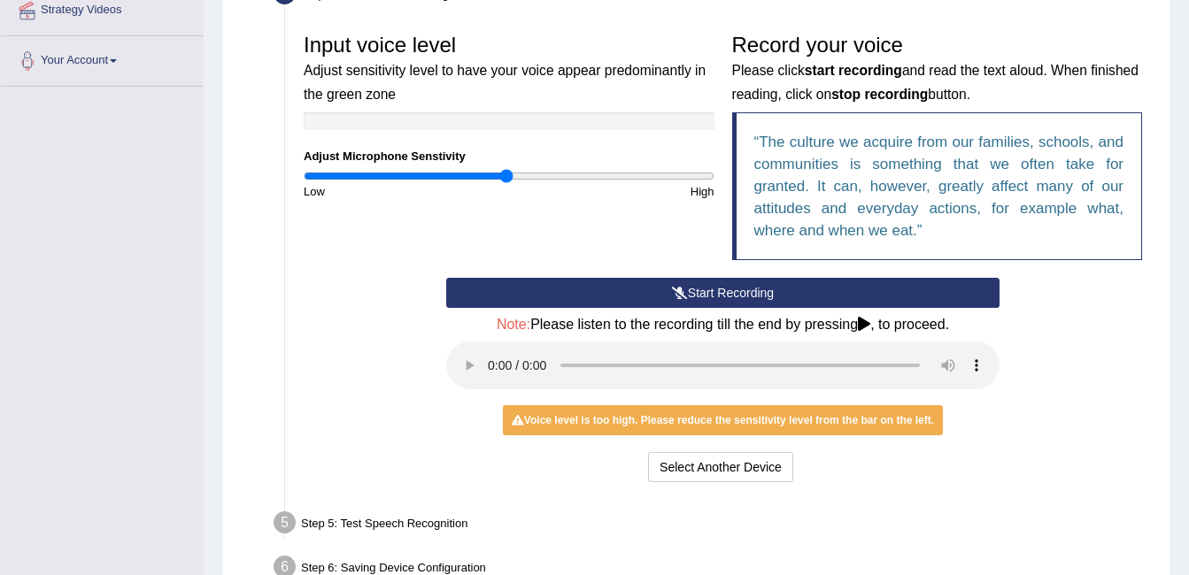
click at [1048, 465] on div "Start Recording Stop Recording Note: Please listen to the recording till the en…" at bounding box center [723, 382] width 856 height 209
drag, startPoint x: 974, startPoint y: 367, endPoint x: 1024, endPoint y: 424, distance: 75.9
click at [1024, 424] on div "Start Recording Stop Recording Note: Please listen to the recording till the en…" at bounding box center [723, 382] width 856 height 209
click at [990, 406] on div "Start Recording Stop Recording Note: Please listen to the recording till the en…" at bounding box center [722, 382] width 571 height 209
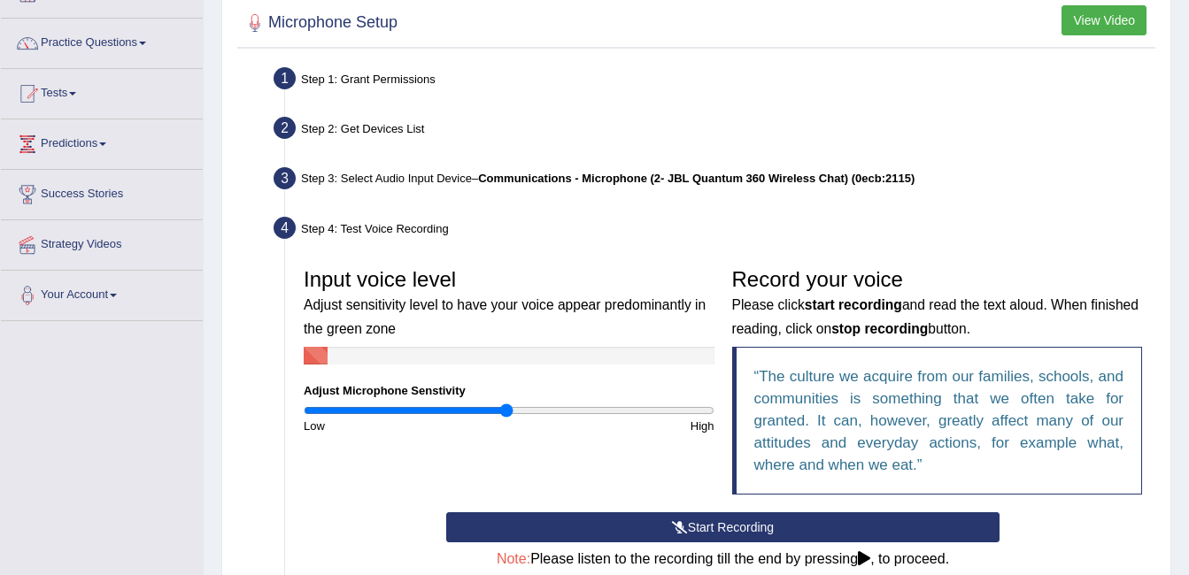
scroll to position [89, 0]
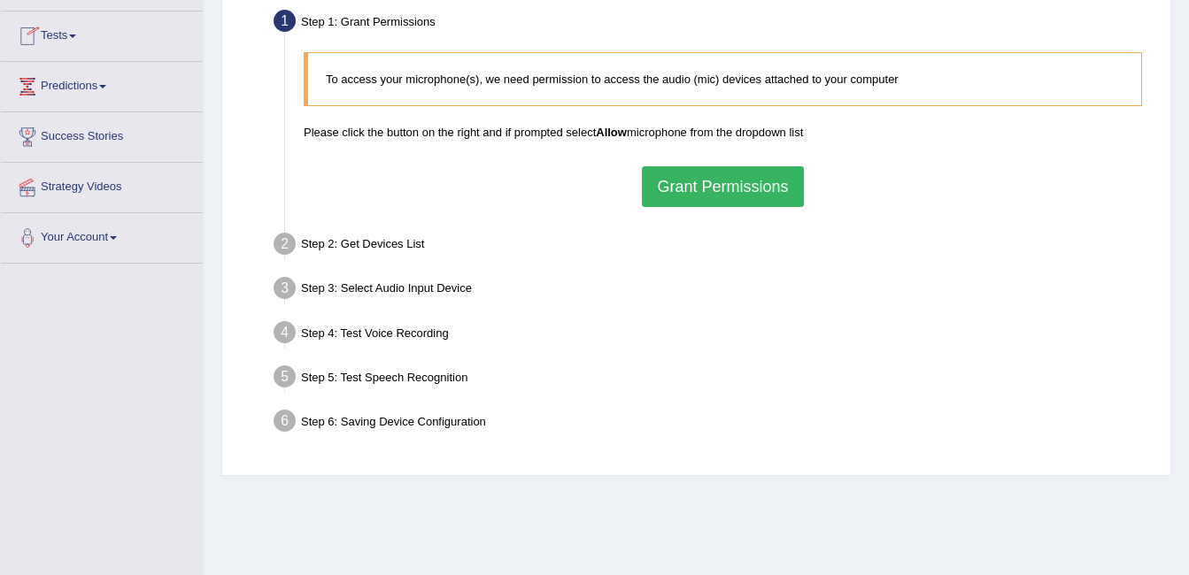
click at [81, 42] on link "Tests" at bounding box center [102, 34] width 202 height 44
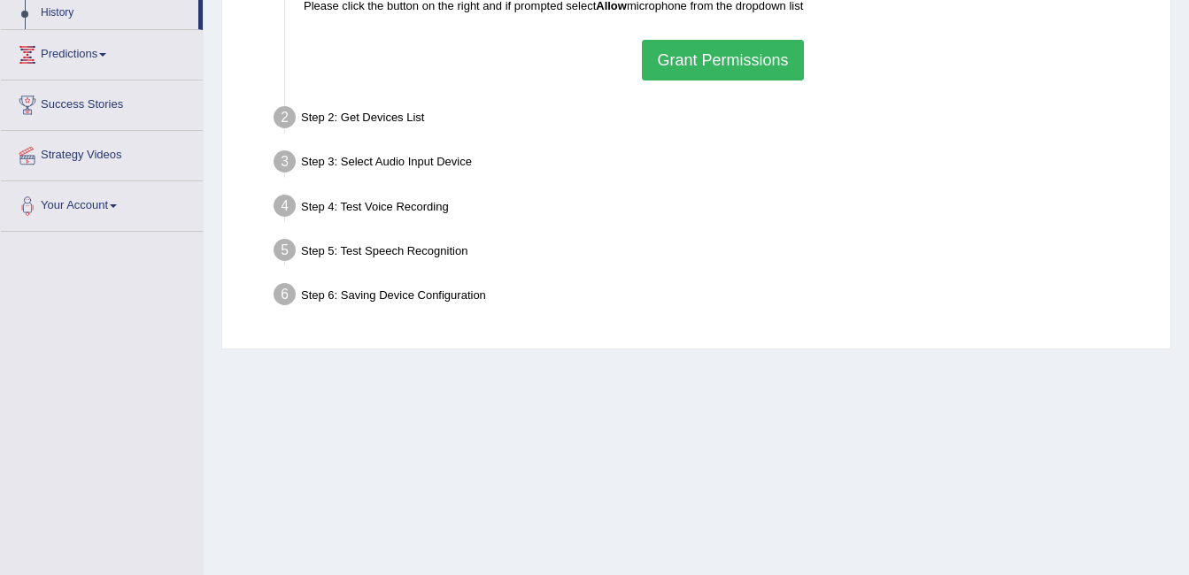
scroll to position [354, 0]
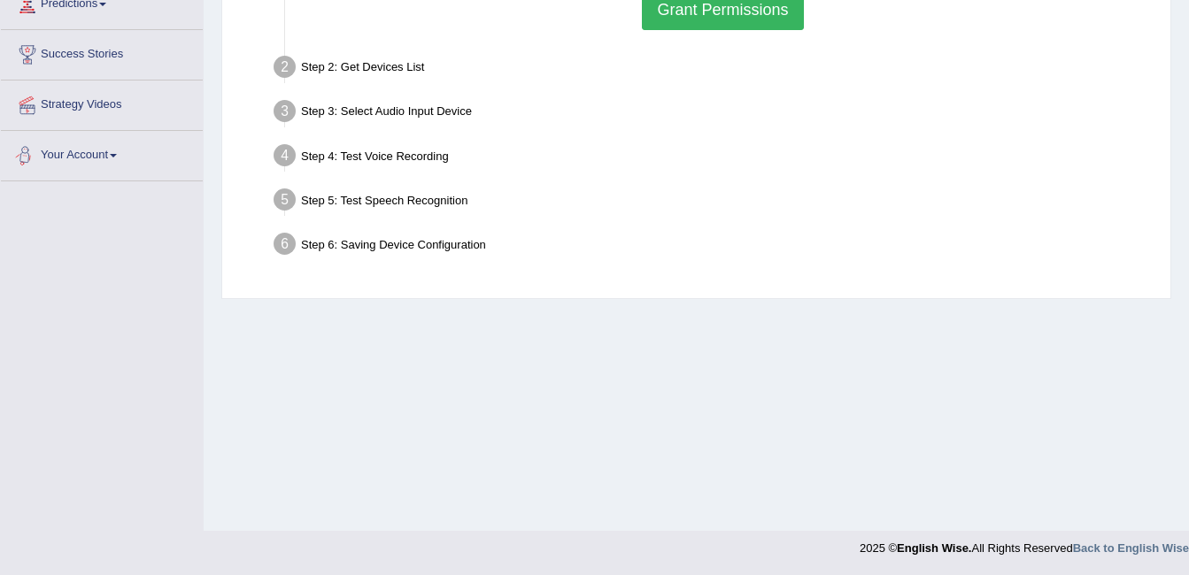
click at [117, 157] on span at bounding box center [113, 156] width 7 height 4
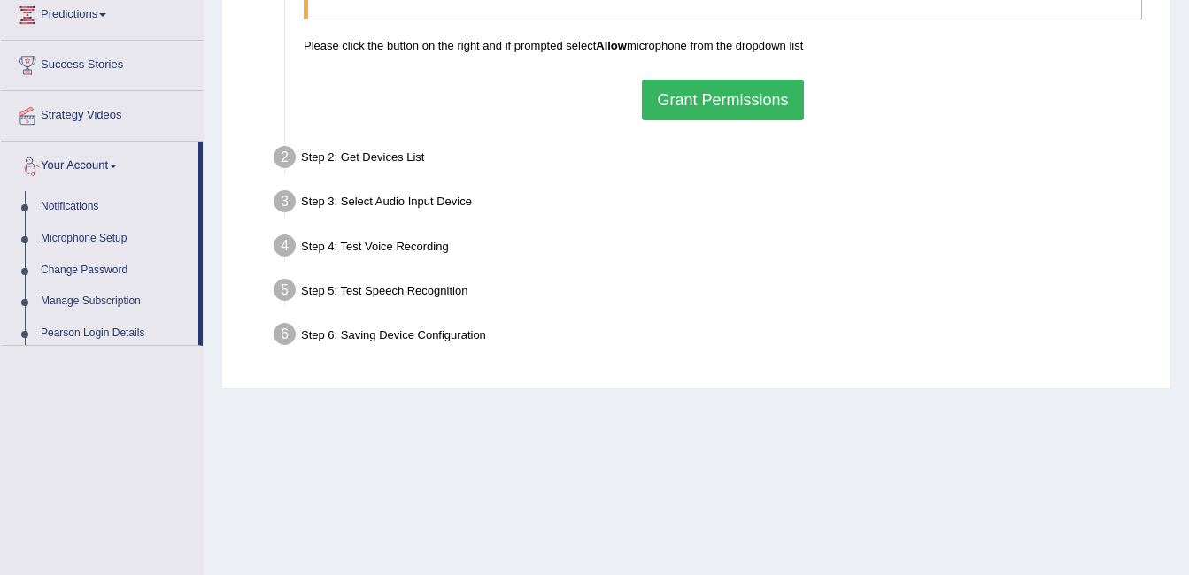
scroll to position [259, 0]
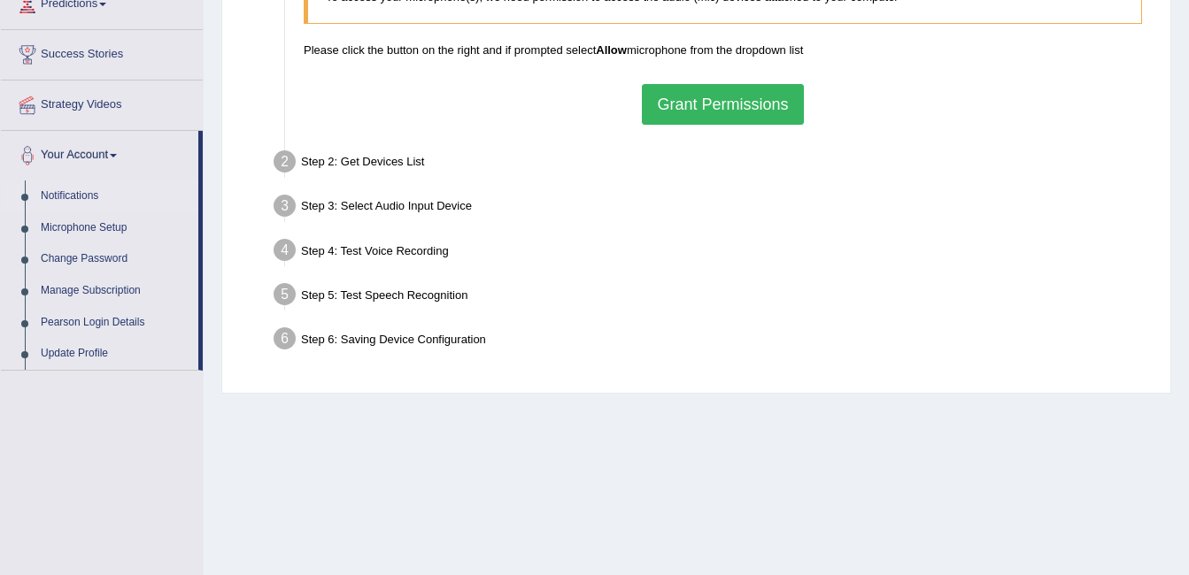
click at [105, 196] on link "Notifications" at bounding box center [116, 197] width 166 height 32
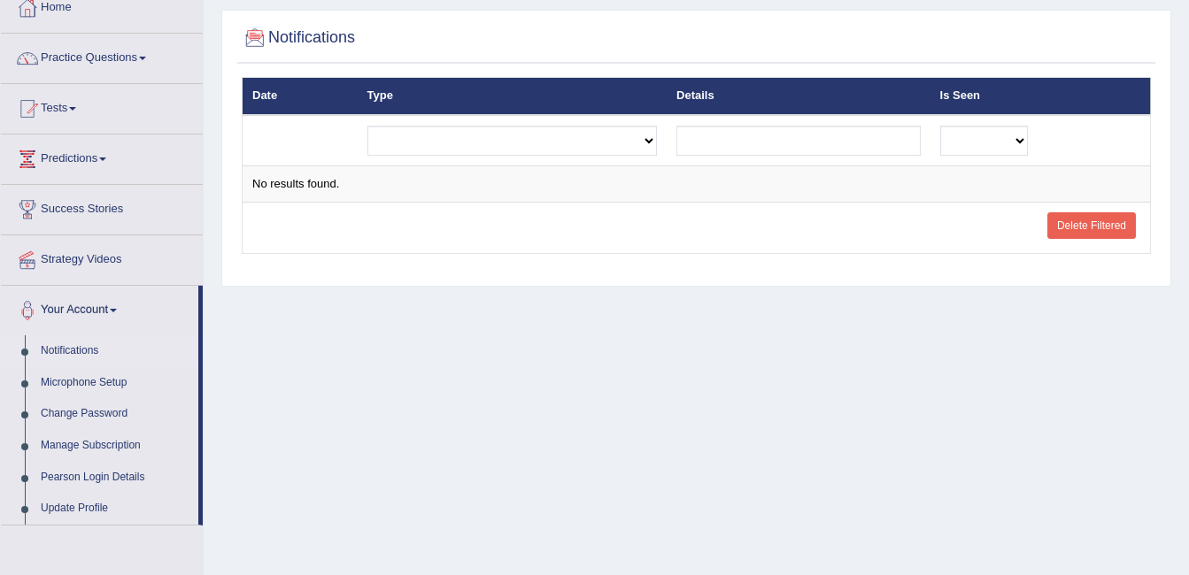
scroll to position [89, 0]
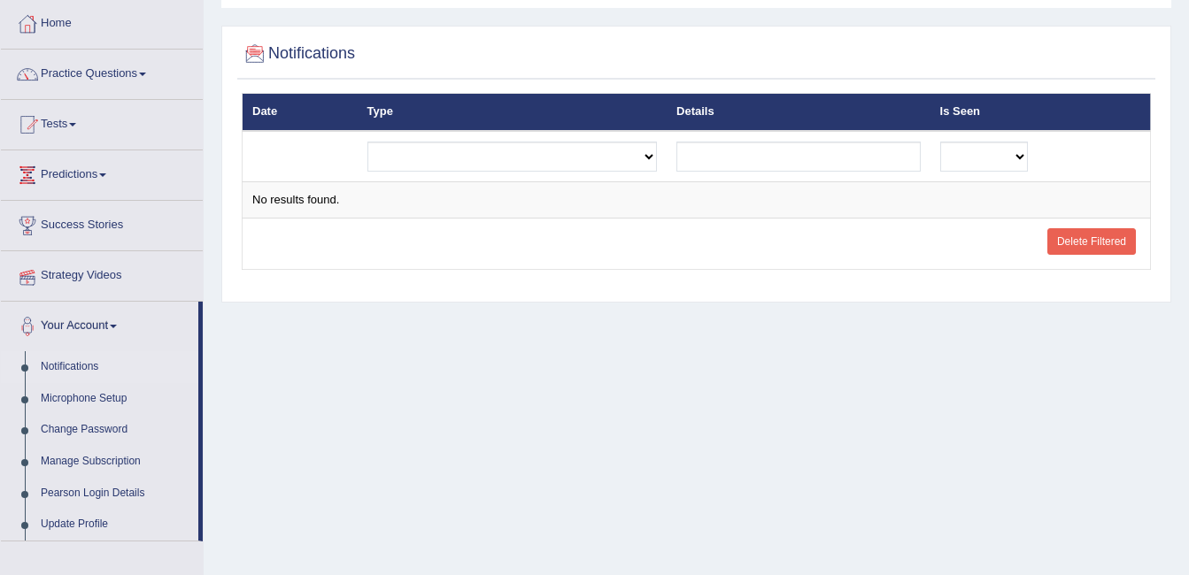
click at [122, 227] on link "Success Stories" at bounding box center [102, 223] width 202 height 44
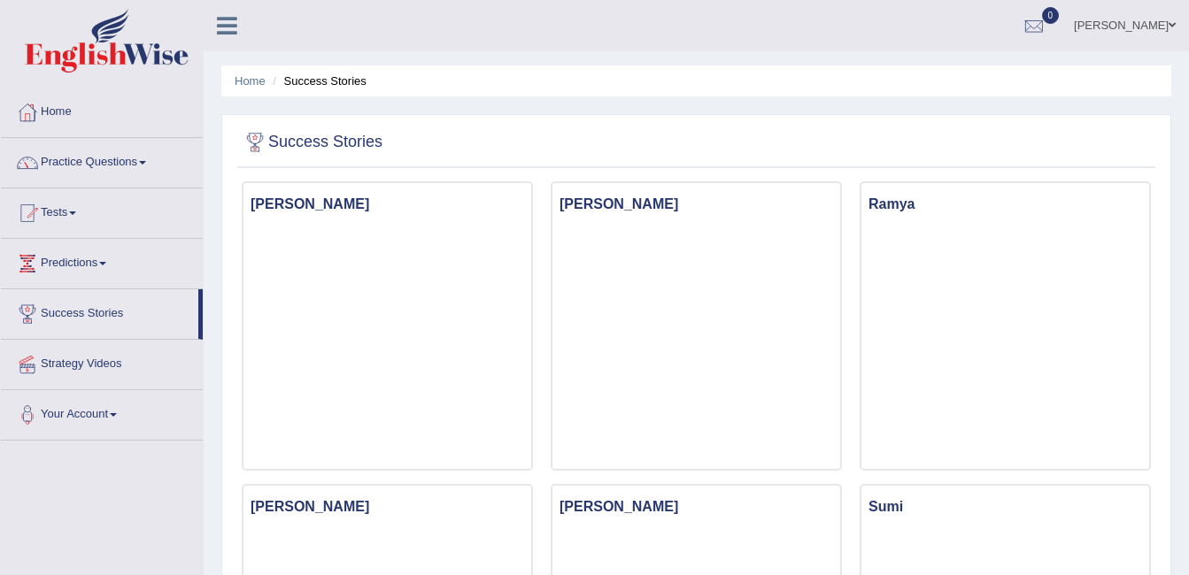
click at [96, 257] on link "Predictions" at bounding box center [102, 261] width 202 height 44
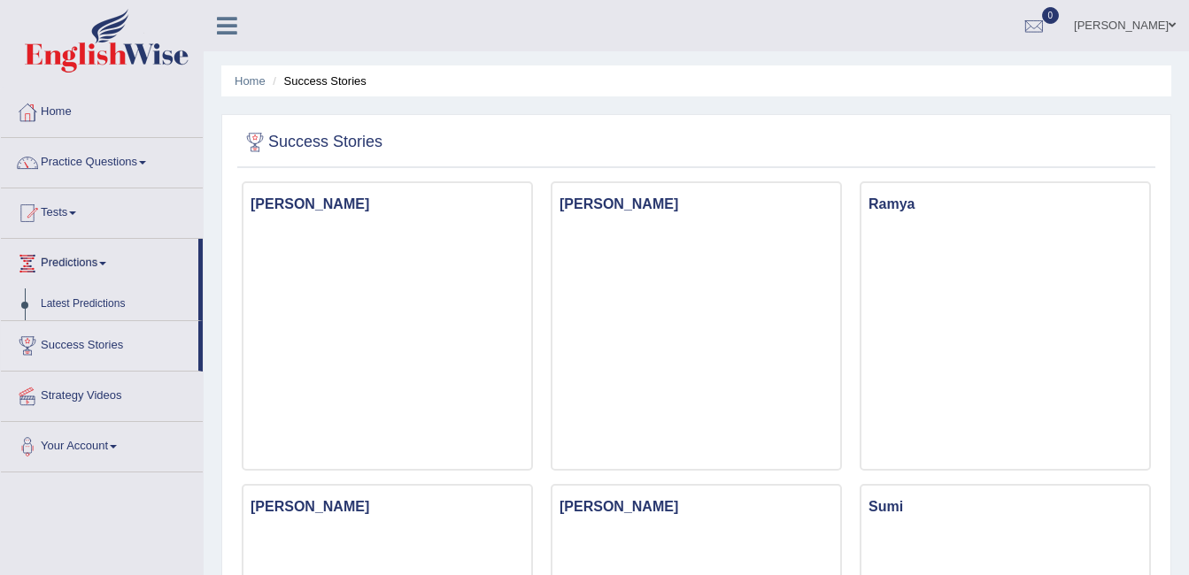
scroll to position [89, 0]
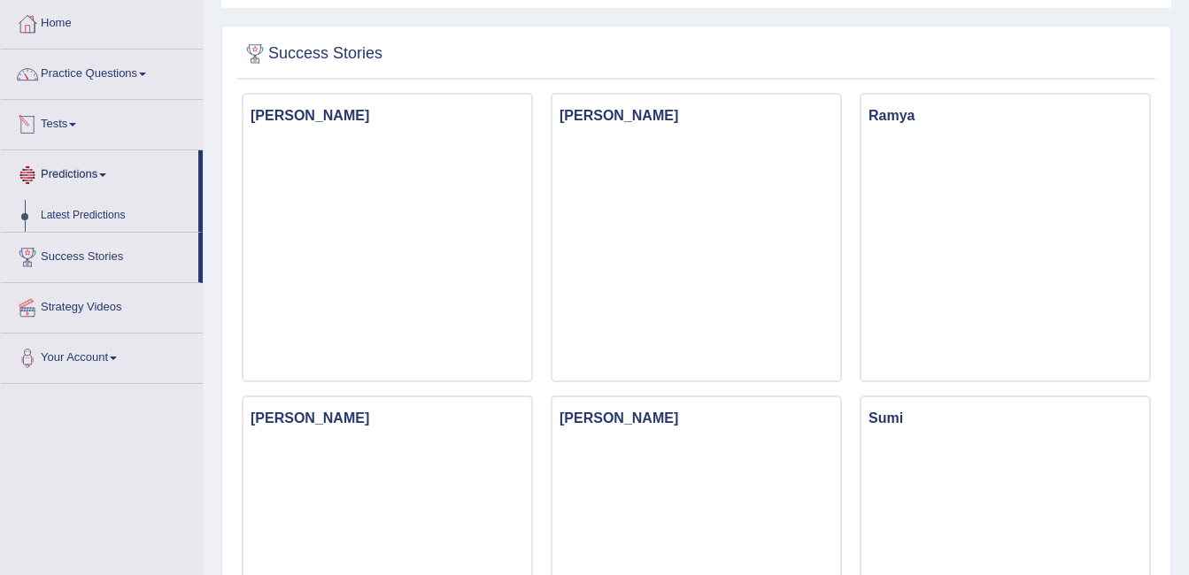
click at [76, 123] on span at bounding box center [72, 125] width 7 height 4
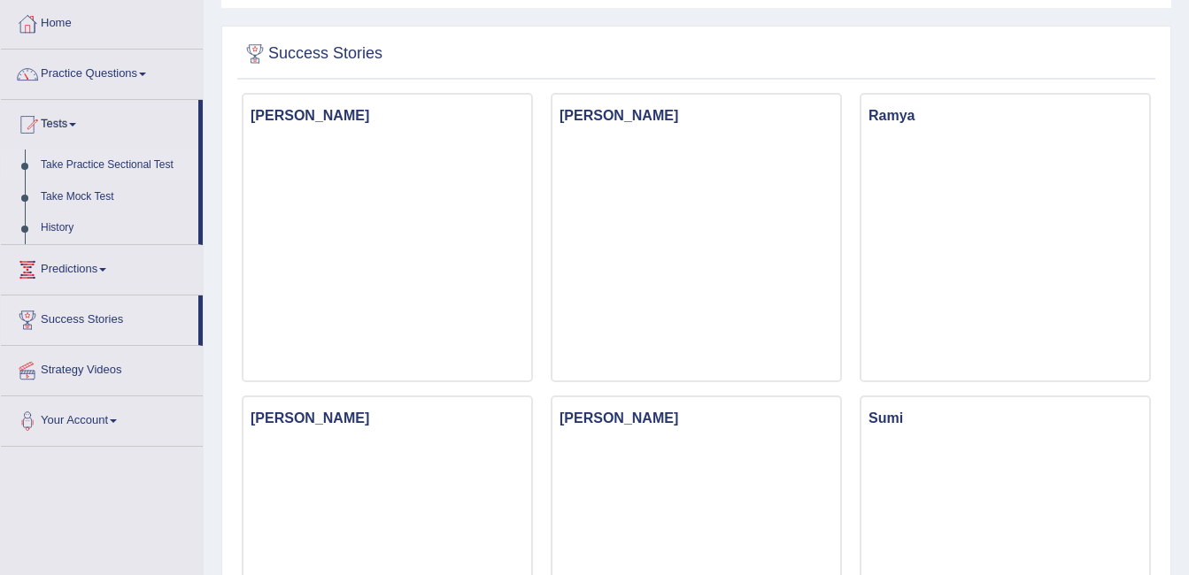
click at [131, 172] on link "Take Practice Sectional Test" at bounding box center [116, 166] width 166 height 32
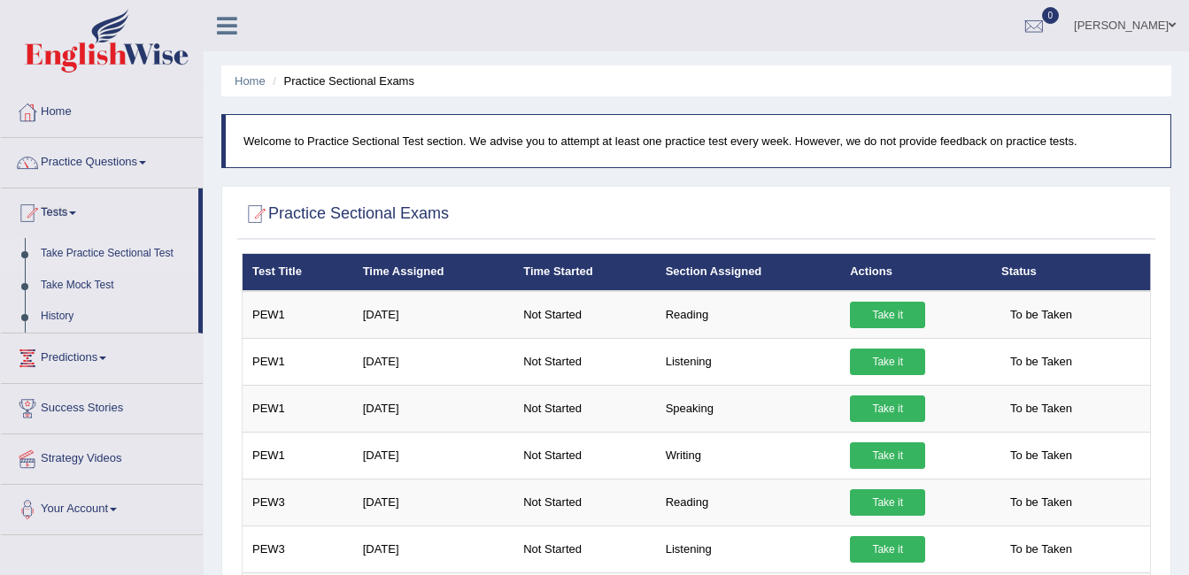
click at [73, 209] on link "Tests" at bounding box center [99, 211] width 197 height 44
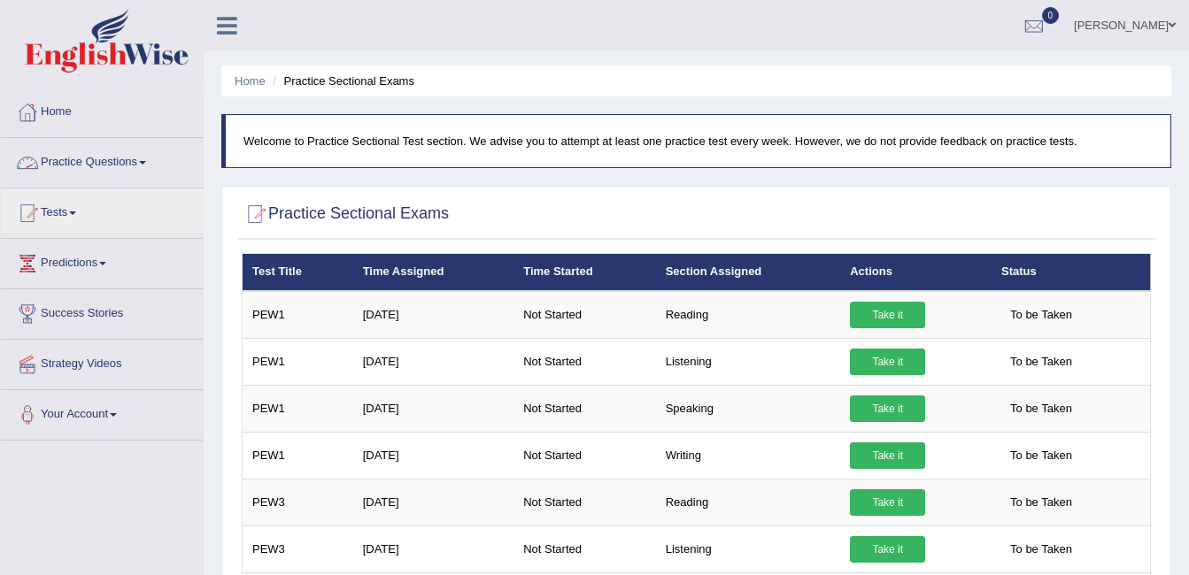
click at [146, 167] on link "Practice Questions" at bounding box center [102, 160] width 202 height 44
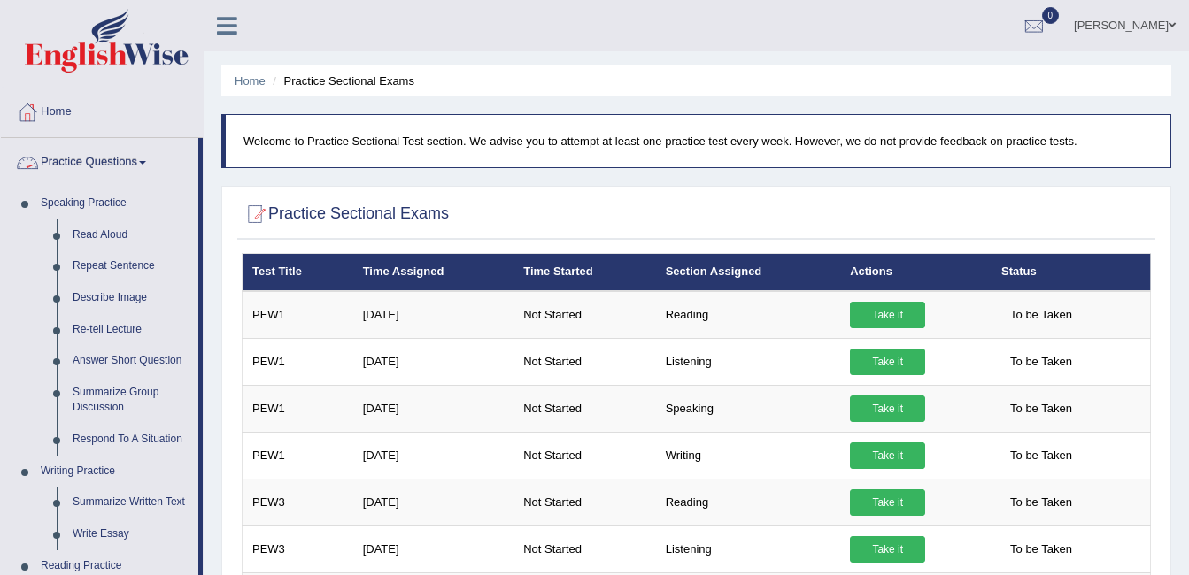
click at [136, 166] on link "Practice Questions" at bounding box center [99, 160] width 197 height 44
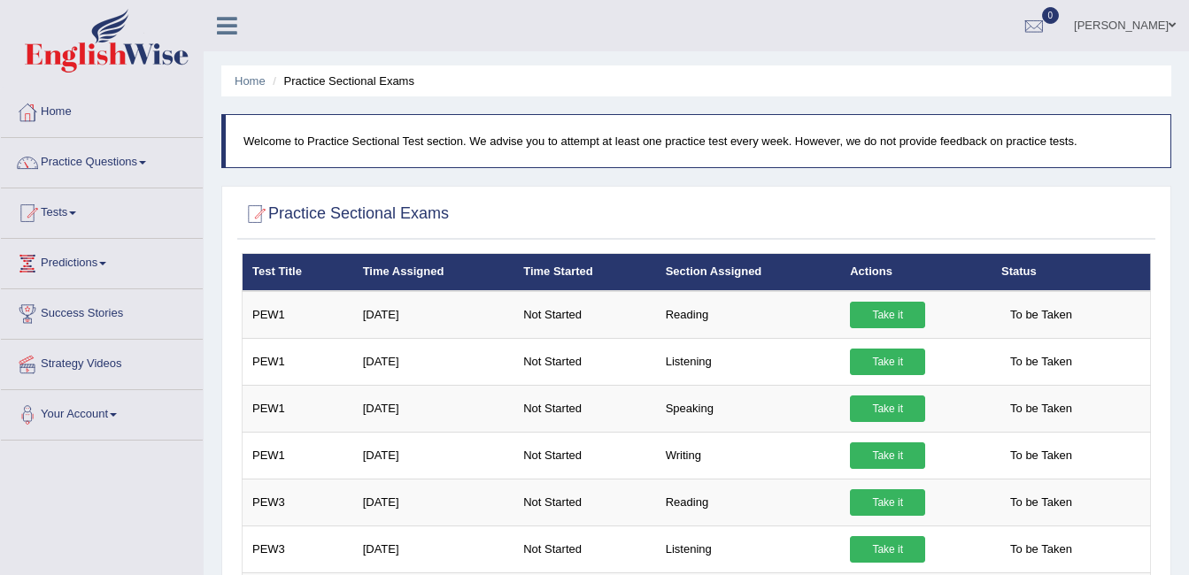
click at [136, 166] on link "Practice Questions" at bounding box center [102, 160] width 202 height 44
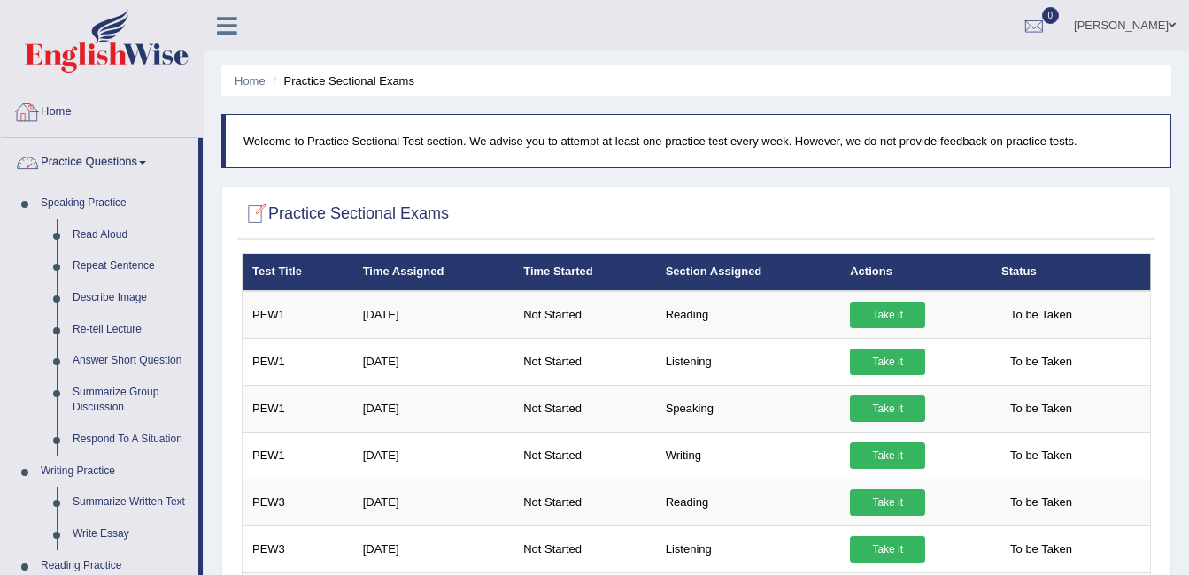
click at [66, 116] on link "Home" at bounding box center [102, 110] width 202 height 44
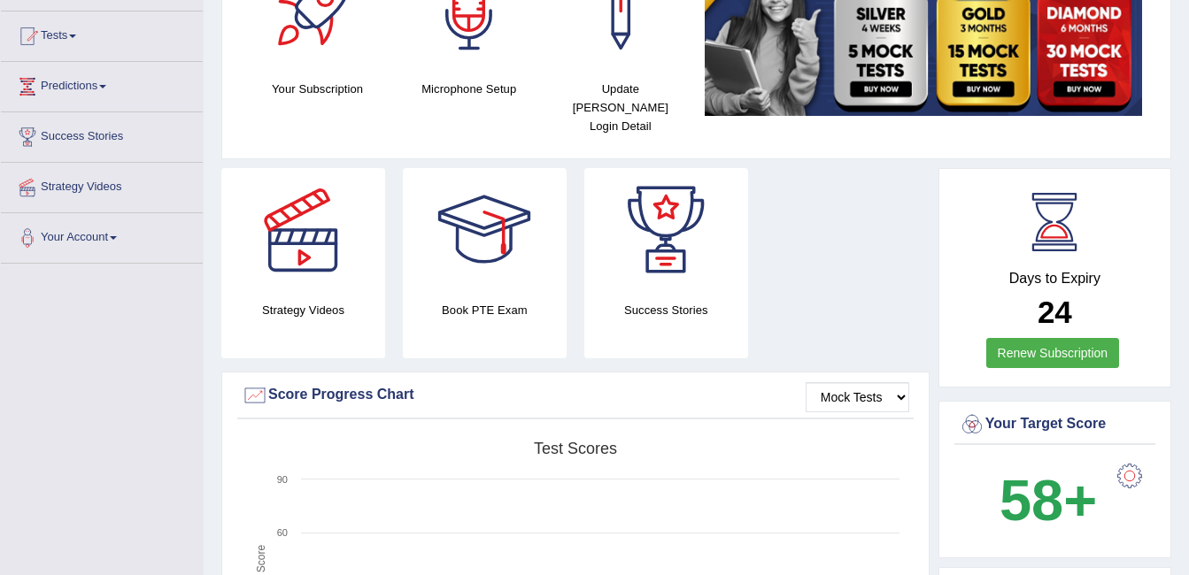
scroll to position [266, 0]
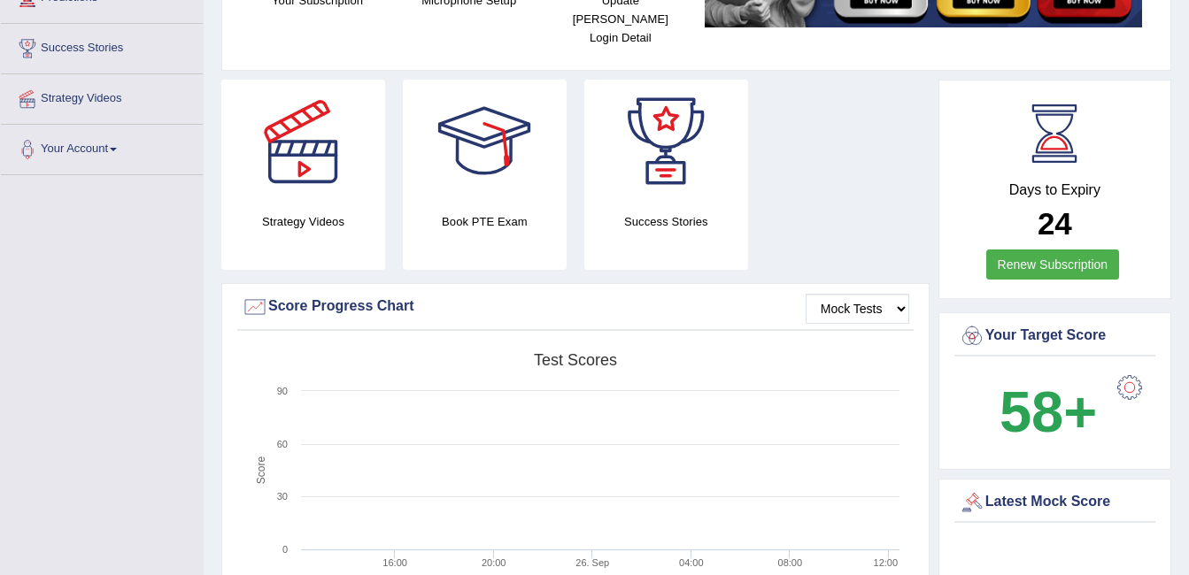
click at [491, 160] on div at bounding box center [484, 142] width 124 height 124
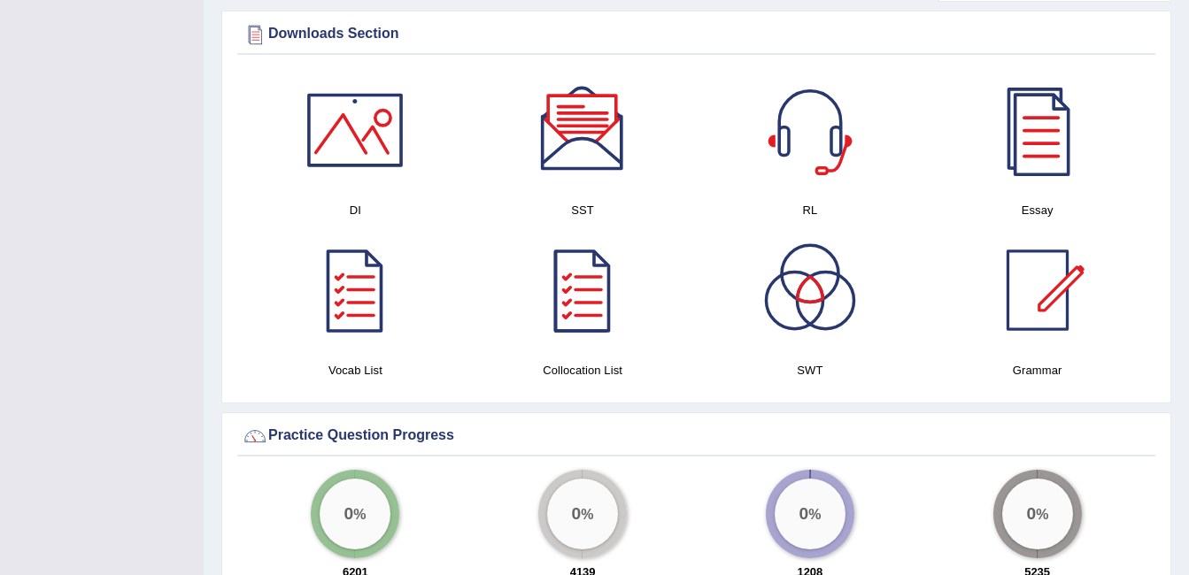
scroll to position [875, 0]
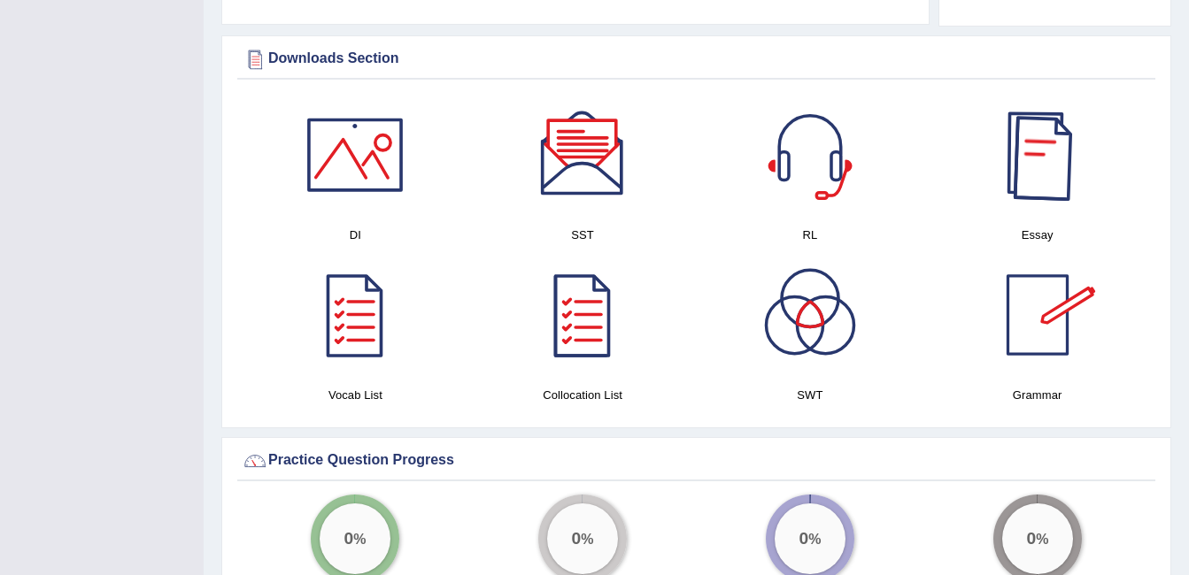
click at [1034, 171] on div at bounding box center [1038, 155] width 124 height 124
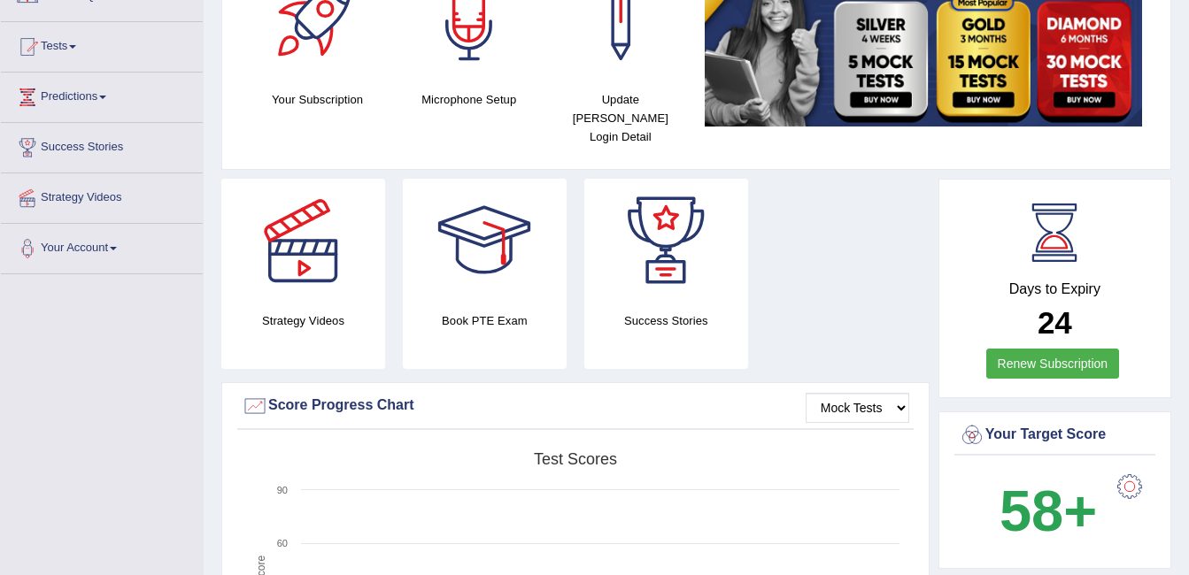
scroll to position [78, 0]
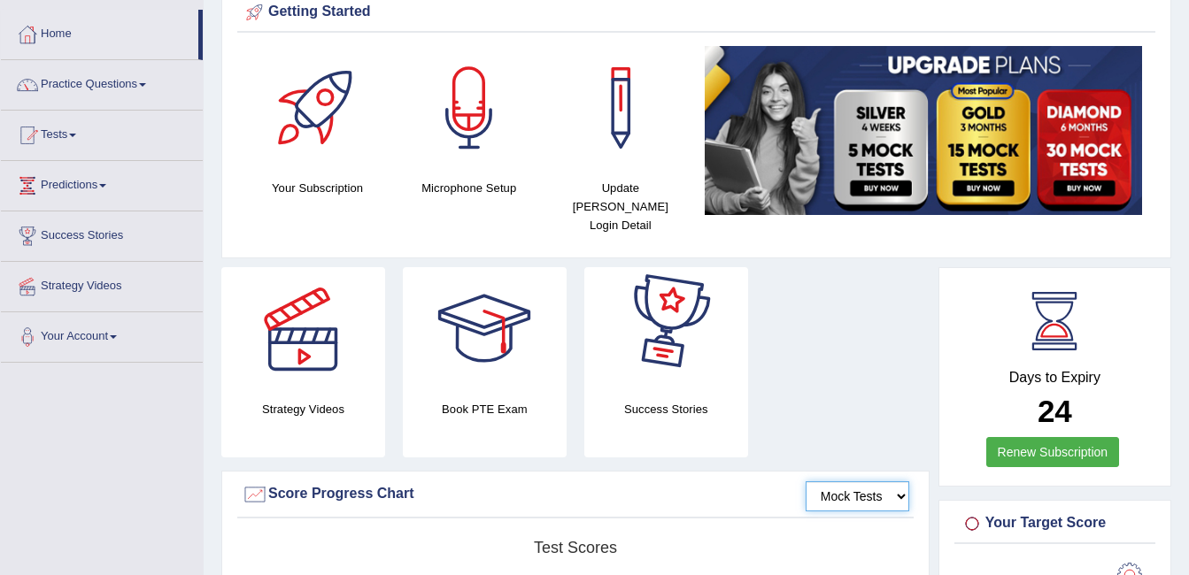
click at [892, 482] on select "Mock Tests" at bounding box center [858, 497] width 104 height 30
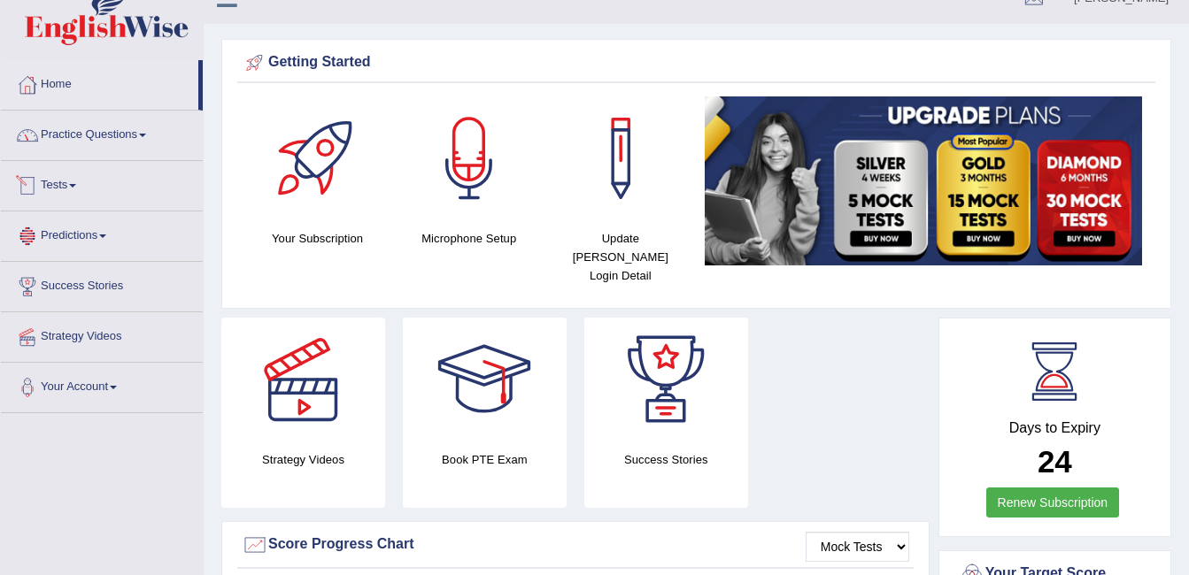
scroll to position [0, 0]
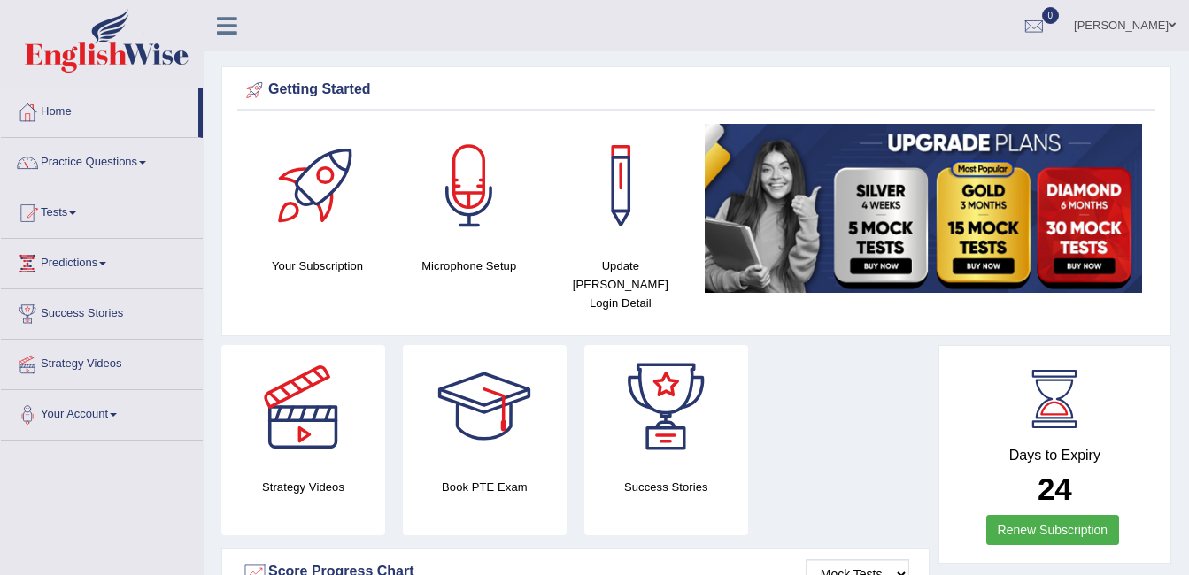
click at [307, 398] on div at bounding box center [303, 407] width 124 height 124
click at [146, 162] on span at bounding box center [142, 163] width 7 height 4
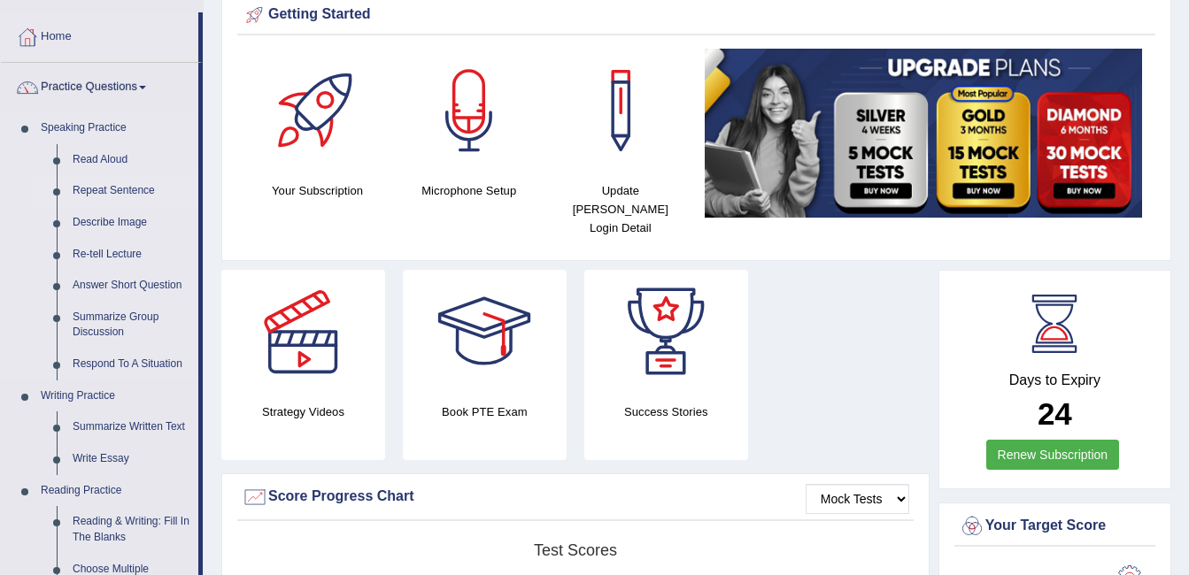
scroll to position [177, 0]
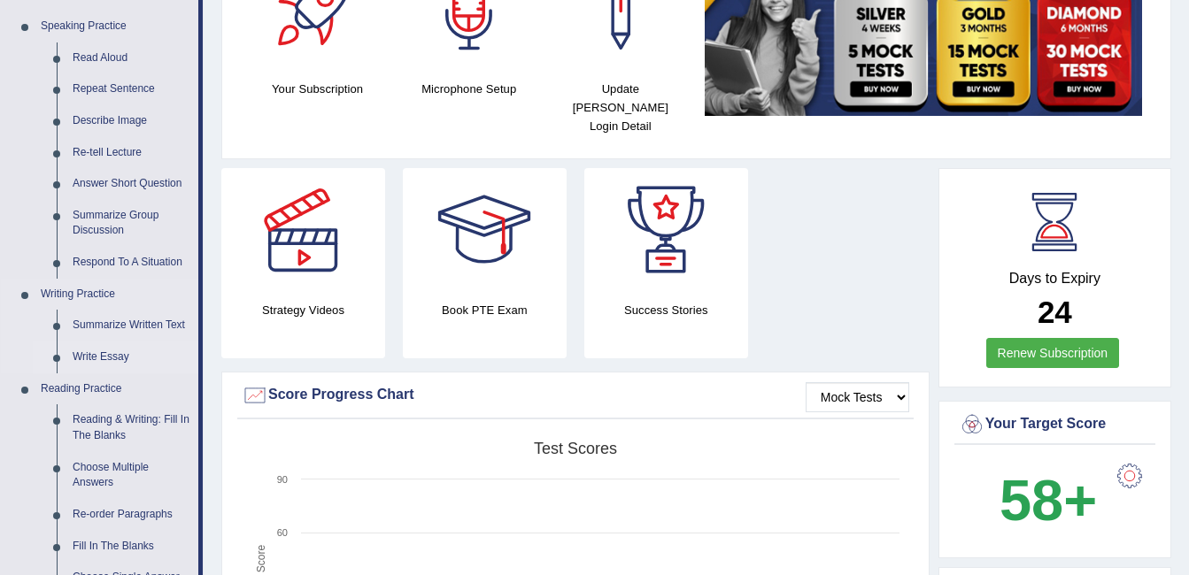
click at [117, 360] on link "Write Essay" at bounding box center [132, 358] width 134 height 32
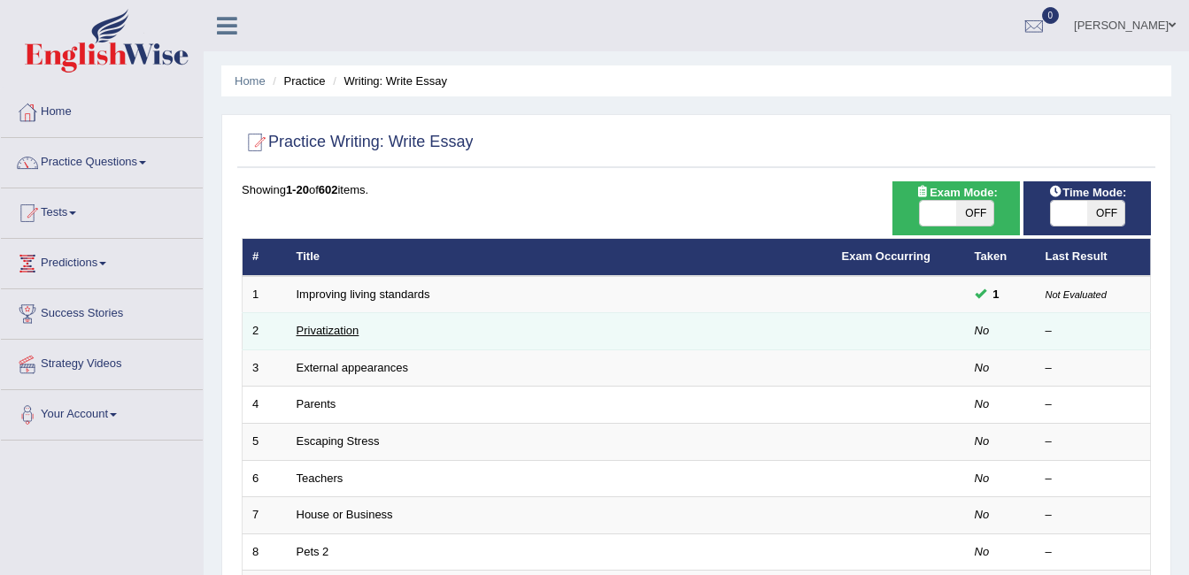
click at [356, 334] on link "Privatization" at bounding box center [328, 330] width 63 height 13
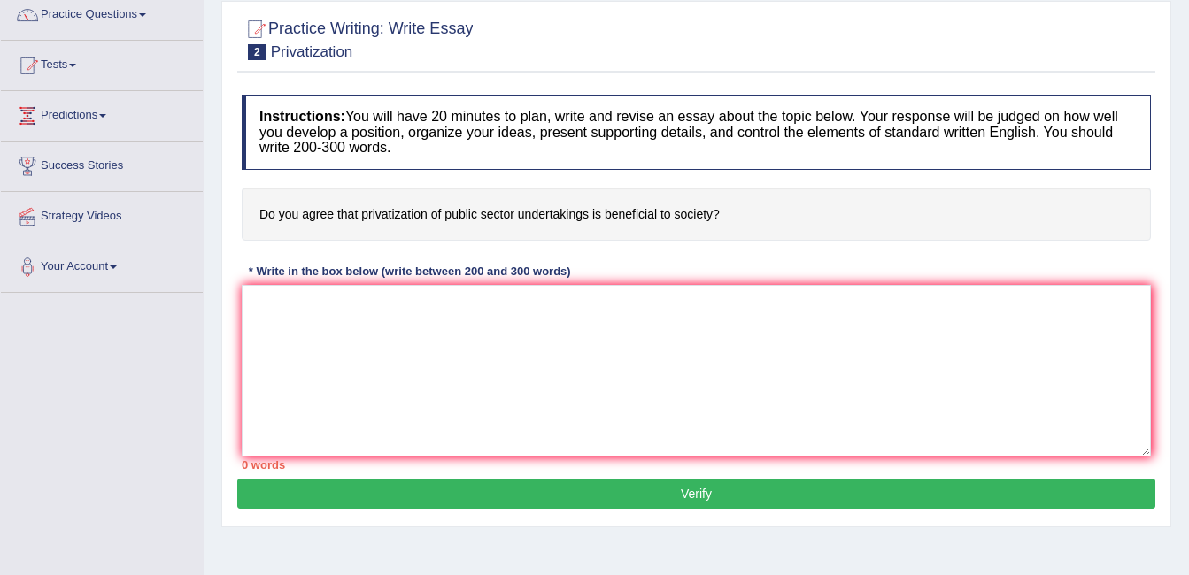
scroll to position [177, 0]
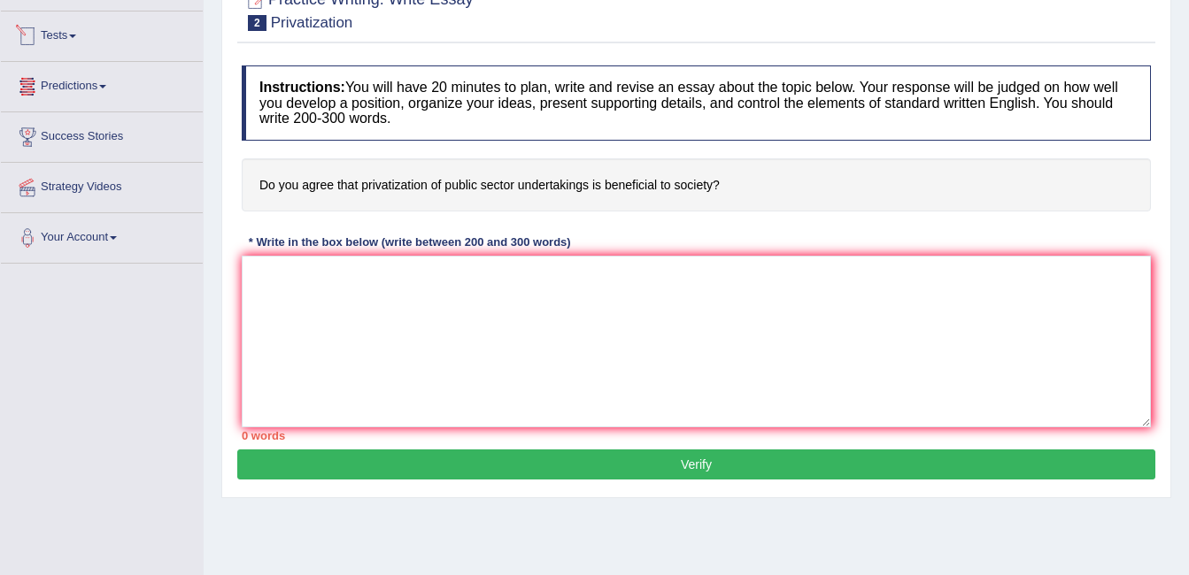
click at [75, 39] on link "Tests" at bounding box center [102, 34] width 202 height 44
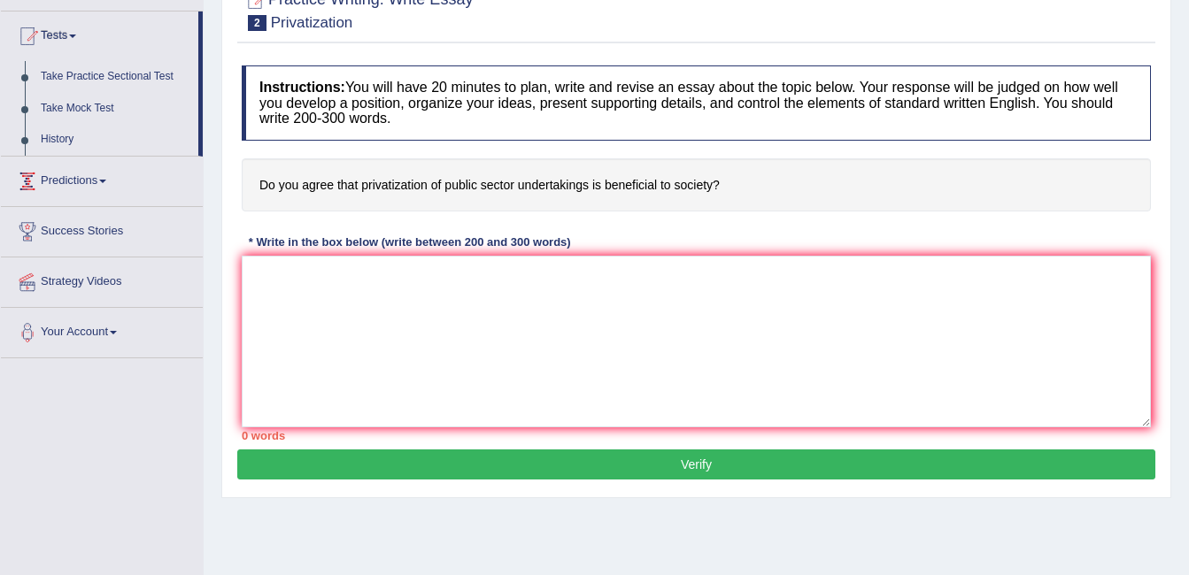
click at [106, 180] on span at bounding box center [102, 182] width 7 height 4
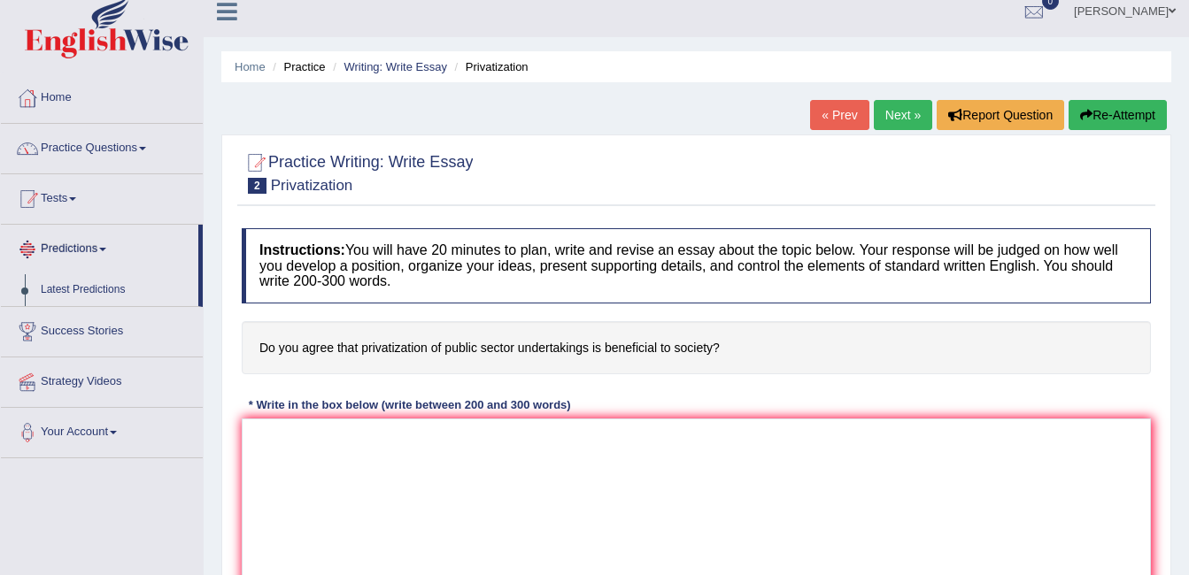
scroll to position [0, 0]
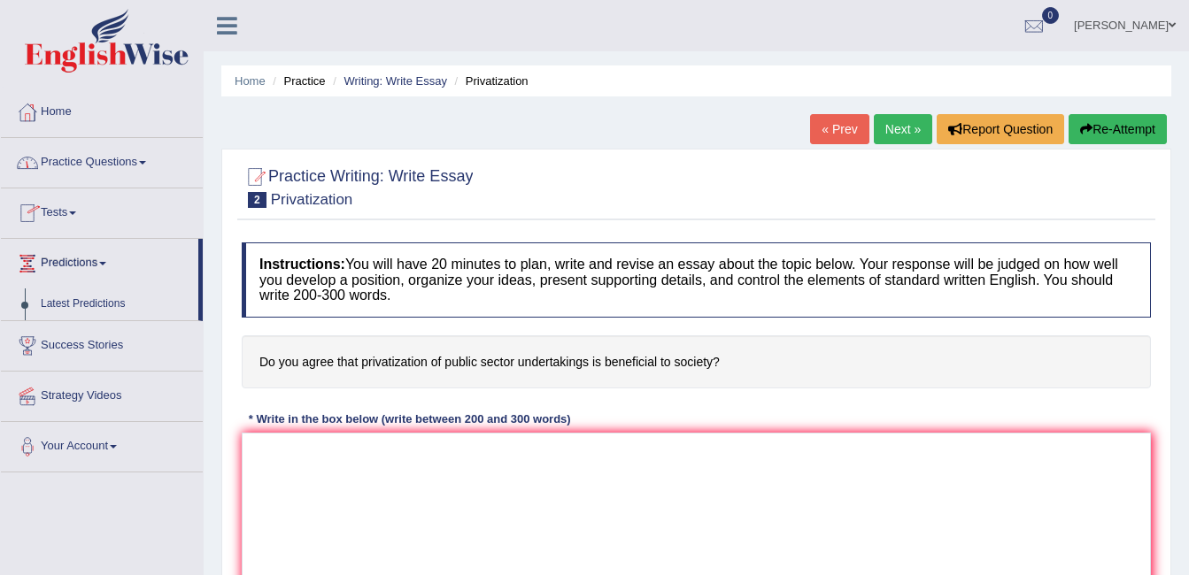
click at [119, 161] on link "Practice Questions" at bounding box center [102, 160] width 202 height 44
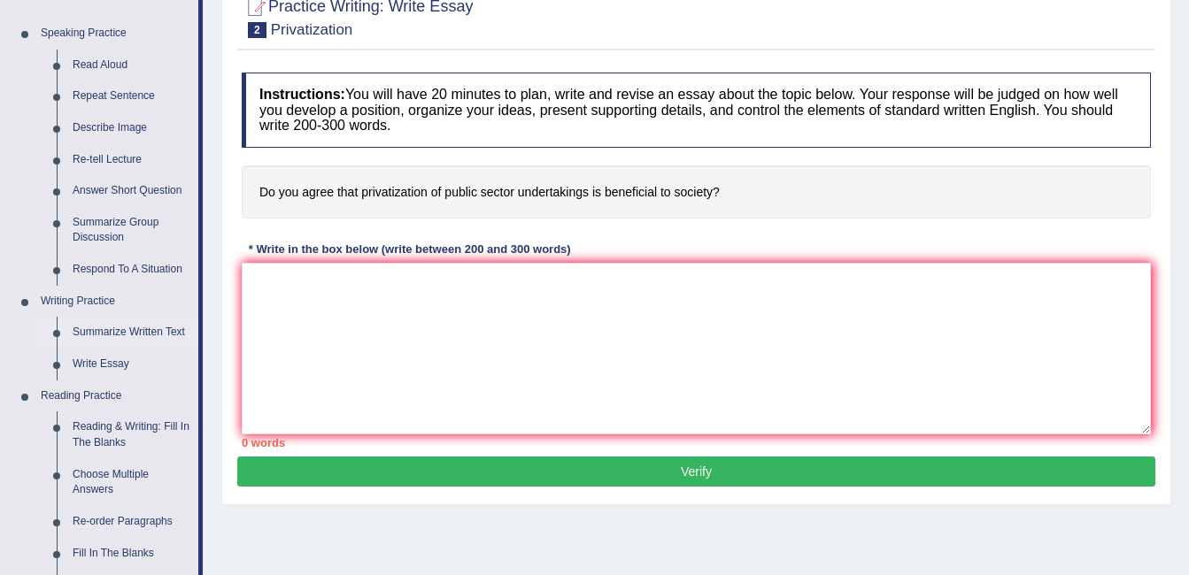
scroll to position [177, 0]
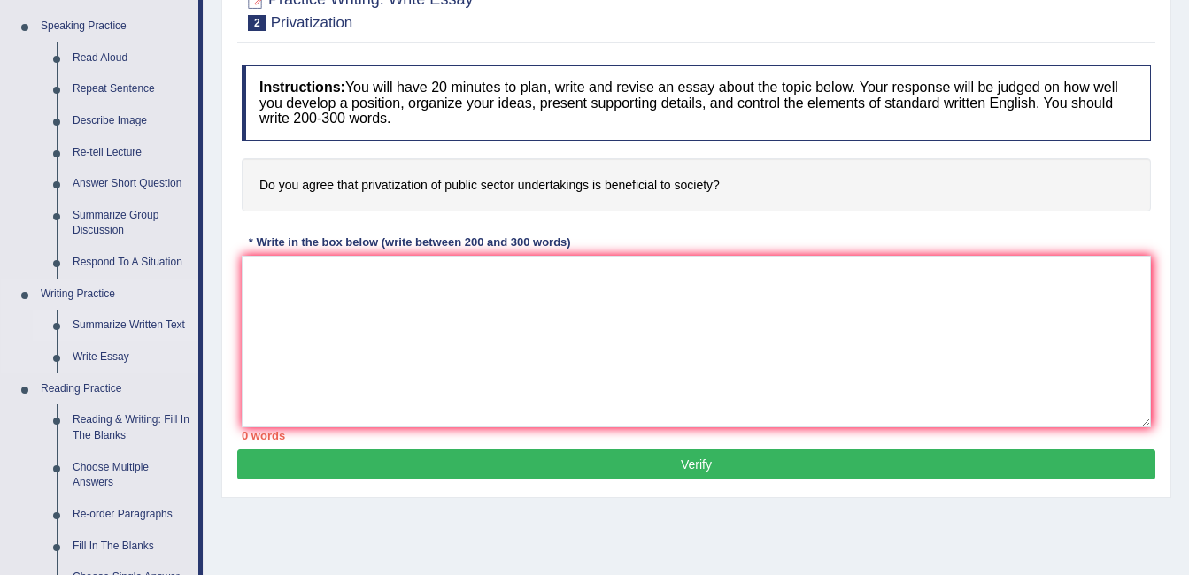
click at [142, 324] on link "Summarize Written Text" at bounding box center [132, 326] width 134 height 32
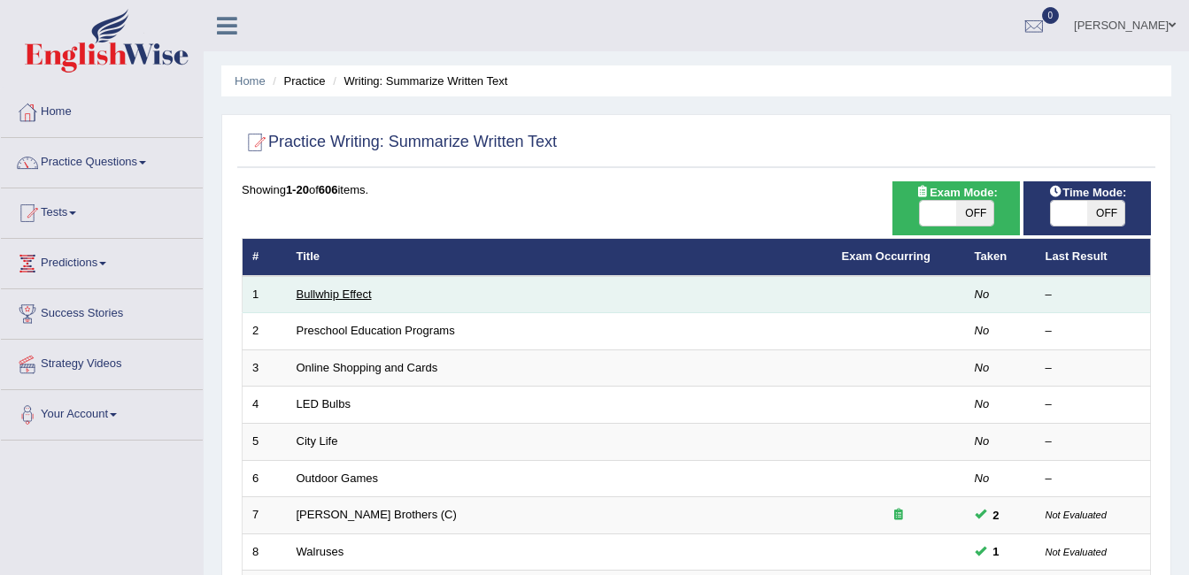
click at [363, 295] on link "Bullwhip Effect" at bounding box center [334, 294] width 75 height 13
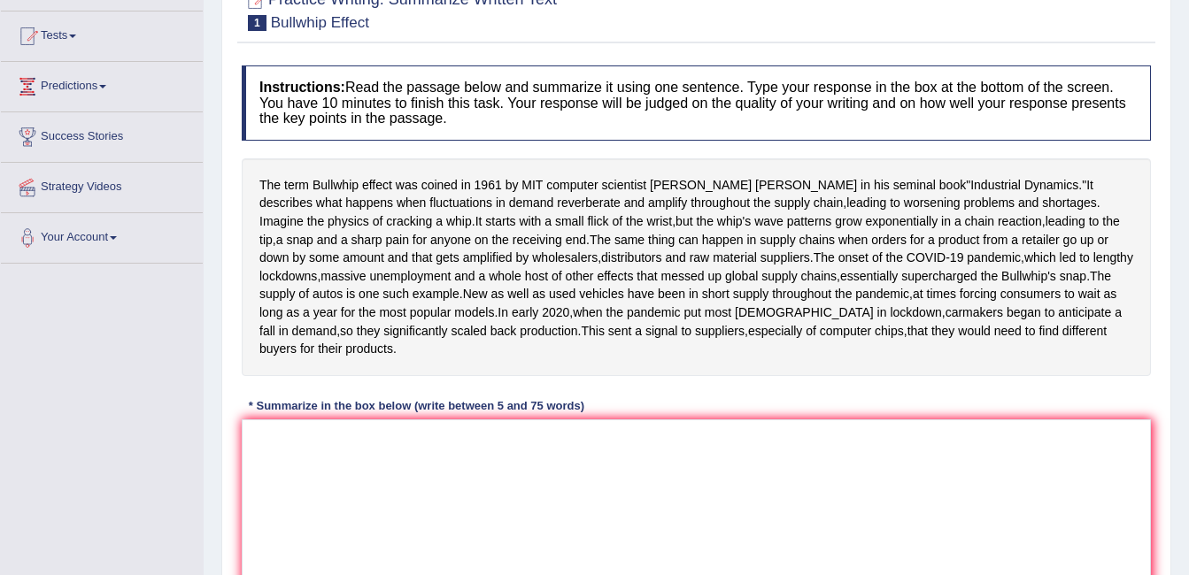
scroll to position [266, 0]
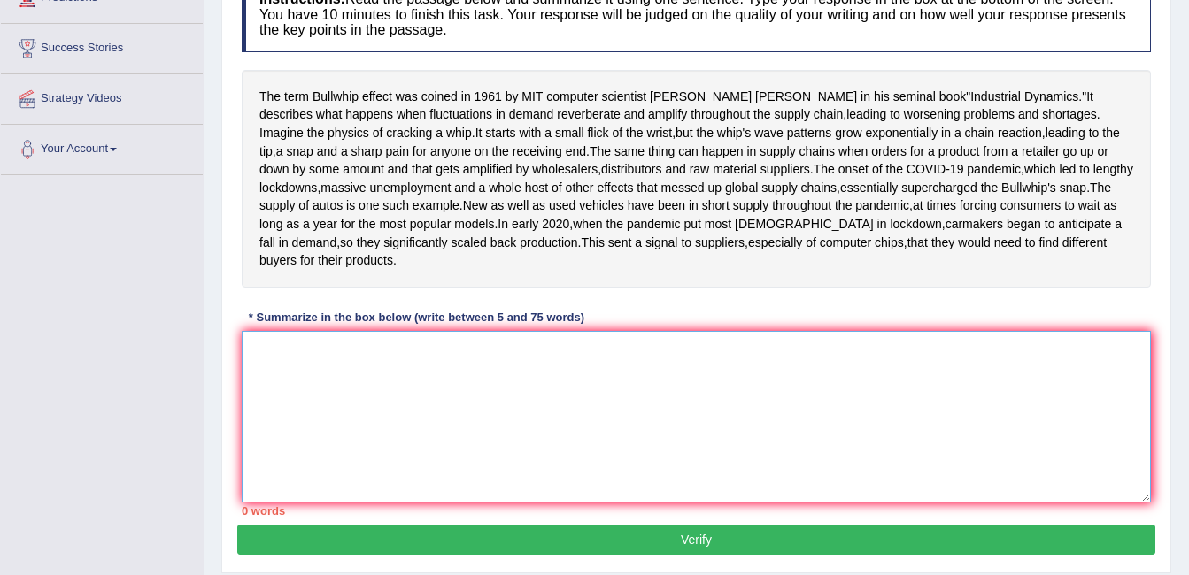
click at [500, 466] on textarea at bounding box center [696, 417] width 909 height 172
type textarea "T"
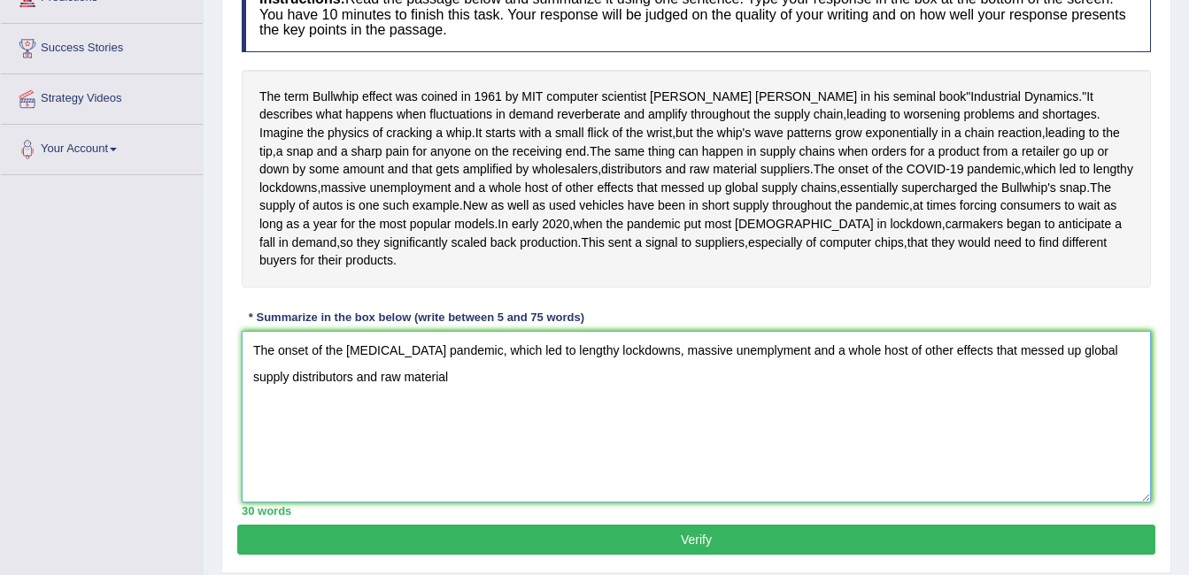
drag, startPoint x: 379, startPoint y: 470, endPoint x: 181, endPoint y: 467, distance: 198.3
click at [181, 467] on div "Toggle navigation Home Practice Questions Speaking Practice Read Aloud Repeat S…" at bounding box center [594, 194] width 1189 height 921
drag, startPoint x: 461, startPoint y: 468, endPoint x: 77, endPoint y: 465, distance: 384.2
click at [77, 465] on div "Toggle navigation Home Practice Questions Speaking Practice Read Aloud Repeat S…" at bounding box center [594, 194] width 1189 height 921
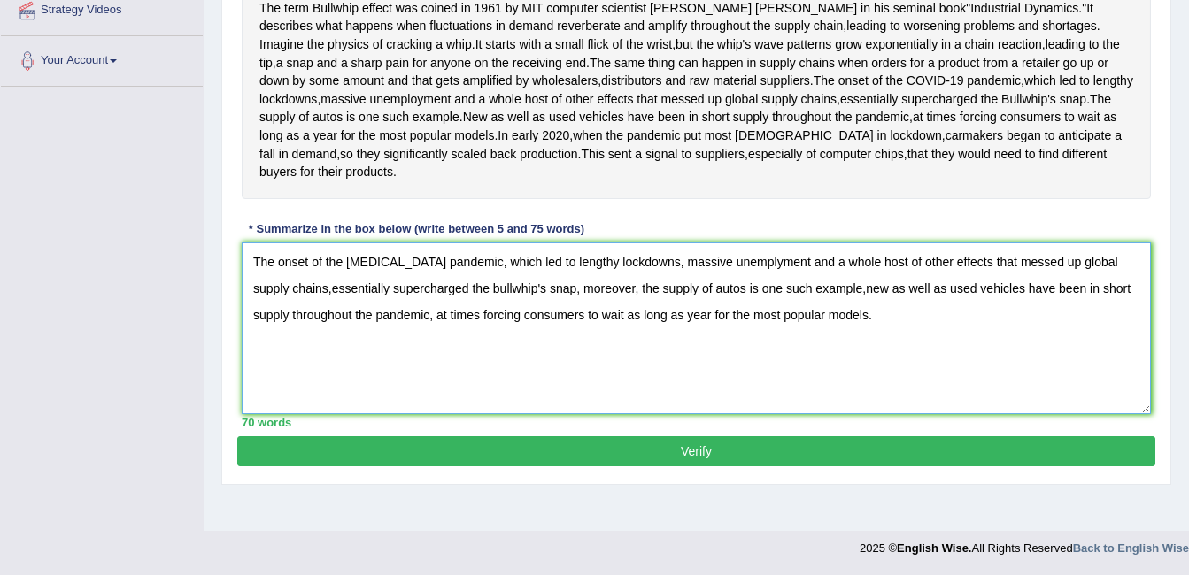
scroll to position [413, 0]
type textarea "The onset of the [MEDICAL_DATA] pandemic, which led to lengthy lockdowns, massi…"
click at [737, 467] on button "Verify" at bounding box center [696, 451] width 918 height 30
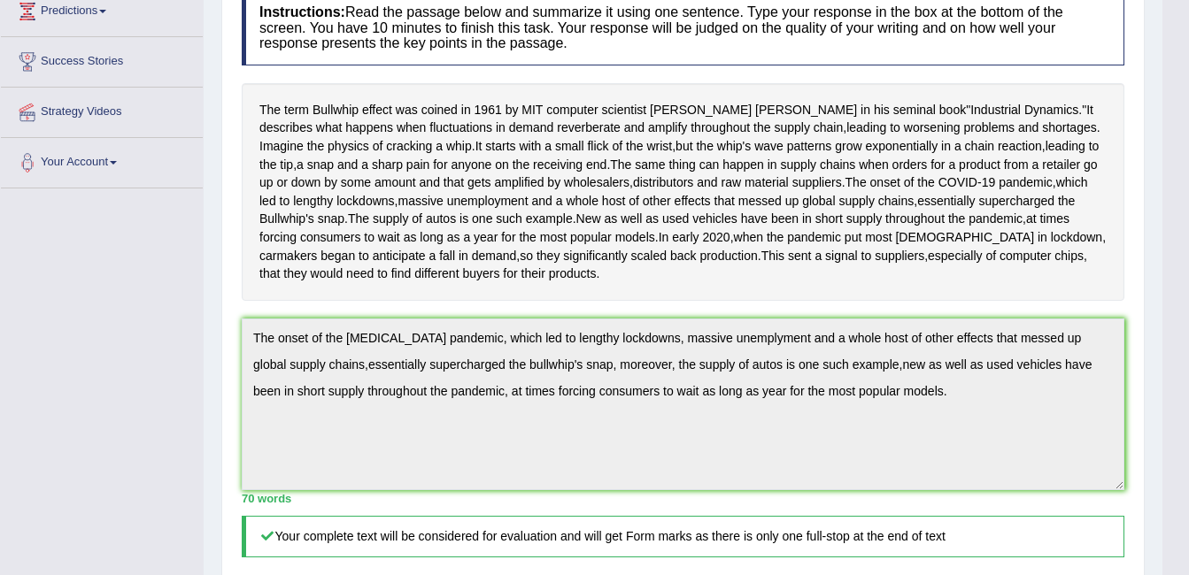
scroll to position [83, 0]
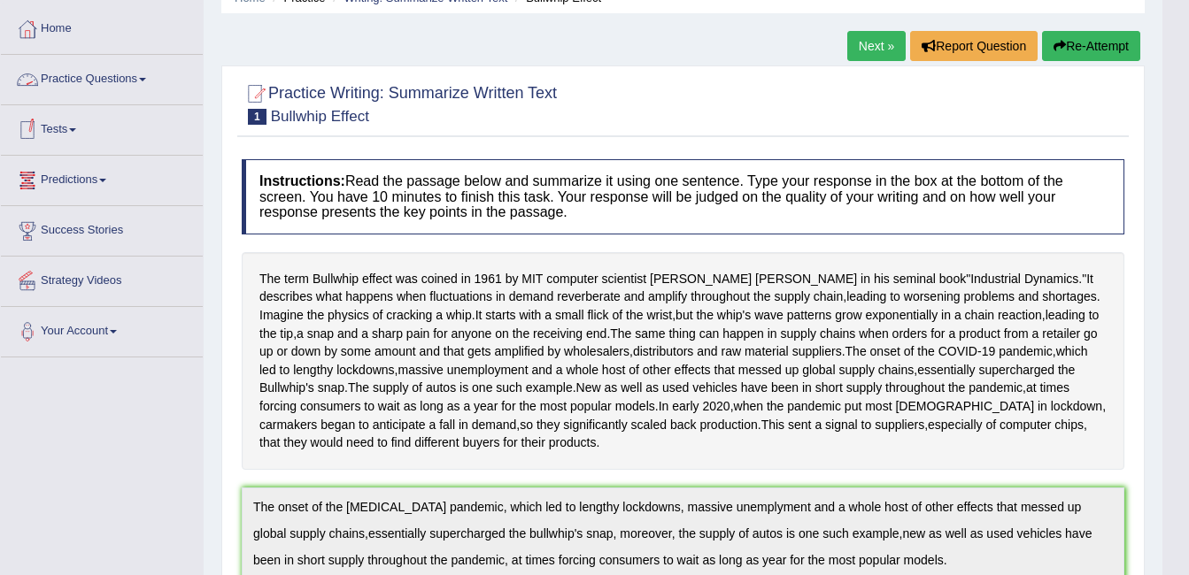
click at [144, 81] on link "Practice Questions" at bounding box center [102, 77] width 202 height 44
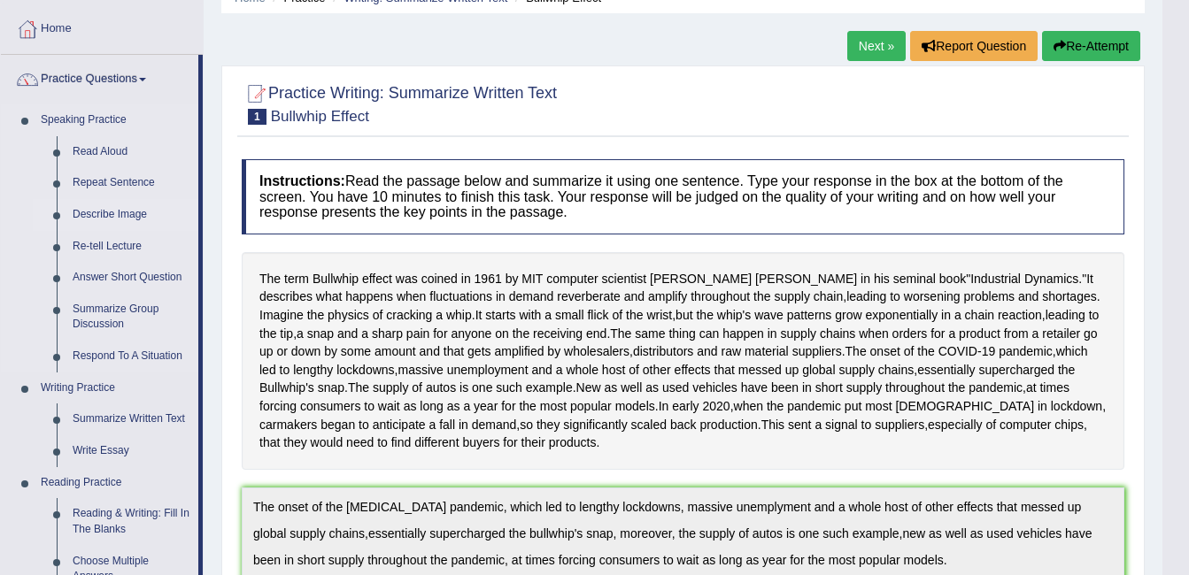
click at [139, 215] on link "Describe Image" at bounding box center [132, 215] width 134 height 32
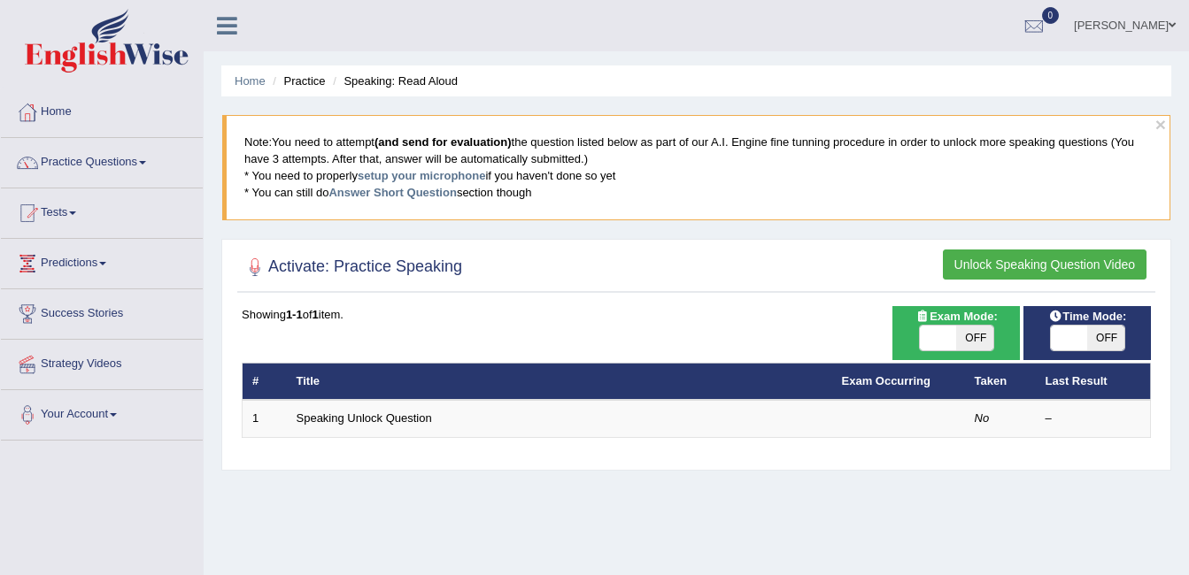
click at [143, 162] on link "Practice Questions" at bounding box center [102, 160] width 202 height 44
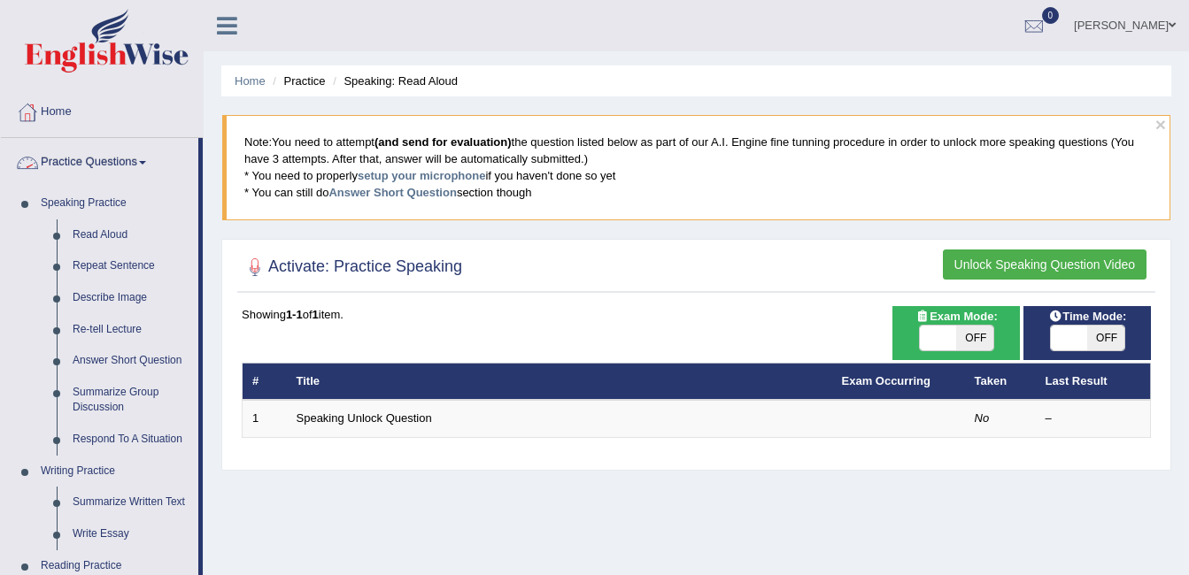
click at [152, 162] on link "Practice Questions" at bounding box center [99, 160] width 197 height 44
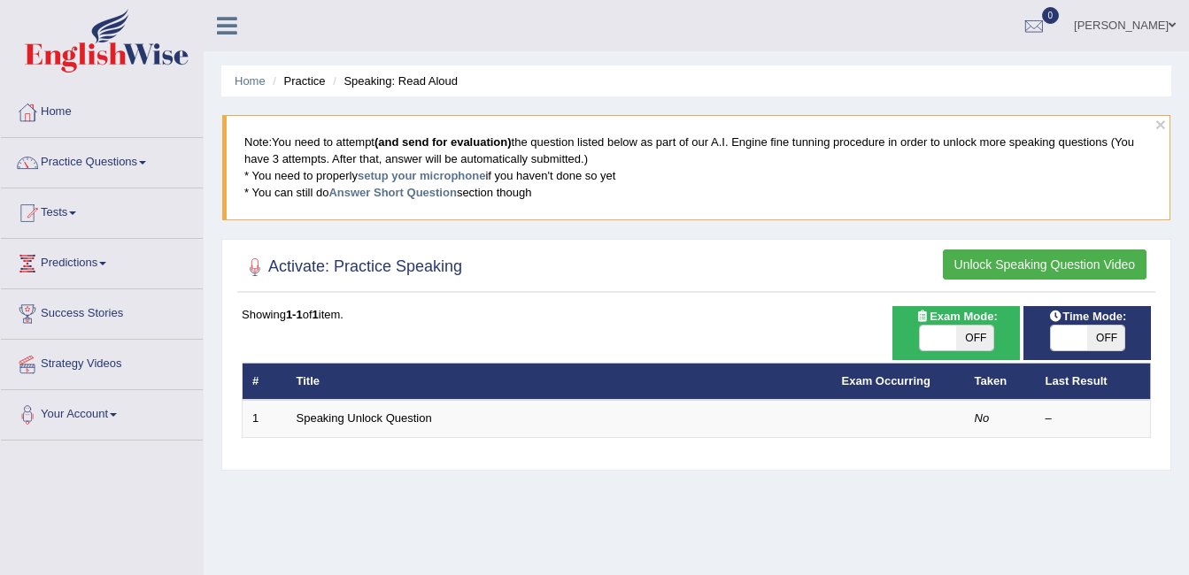
click at [1174, 27] on span at bounding box center [1172, 25] width 7 height 12
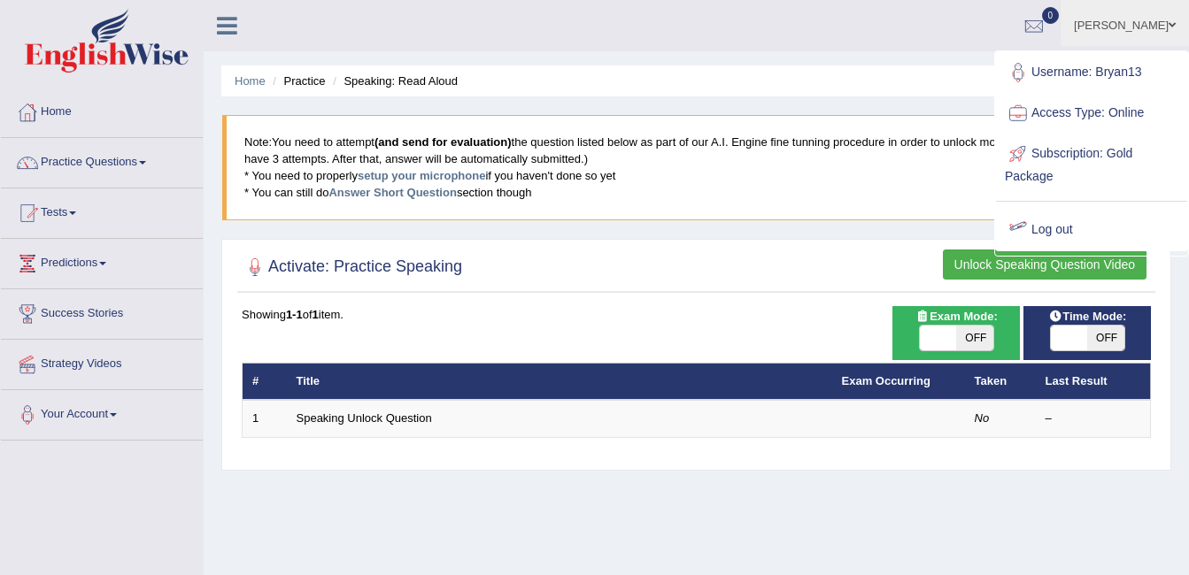
click at [1099, 233] on link "Log out" at bounding box center [1091, 230] width 191 height 41
